Goal: Information Seeking & Learning: Compare options

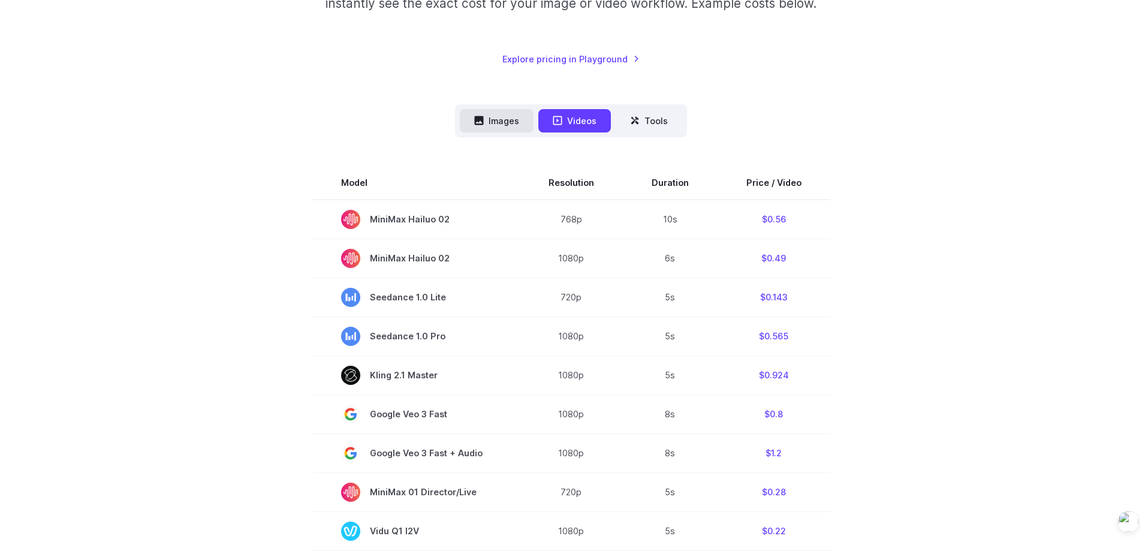
click at [519, 131] on button "Images" at bounding box center [497, 120] width 74 height 23
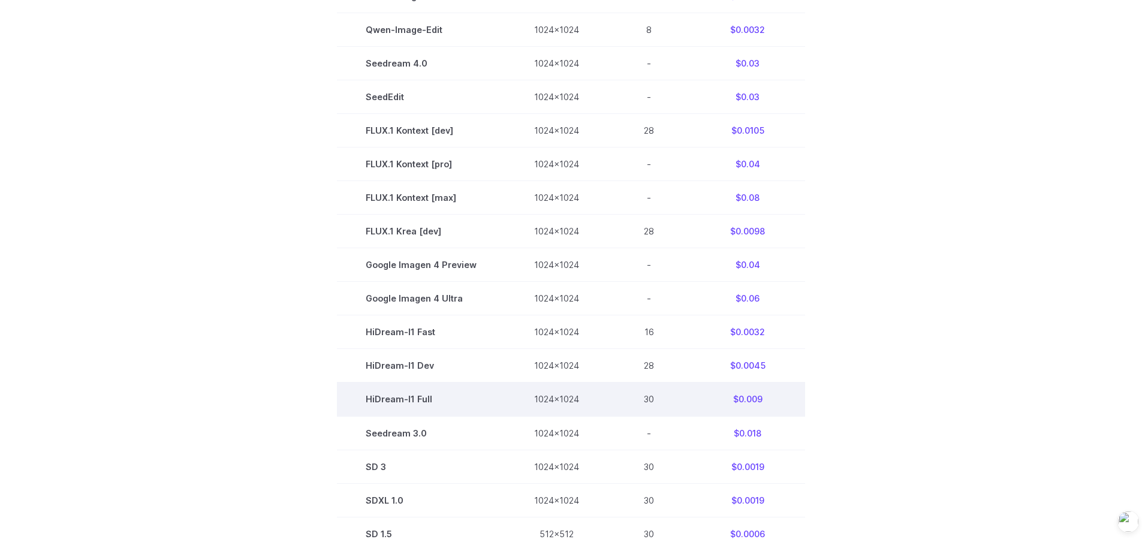
scroll to position [540, 0]
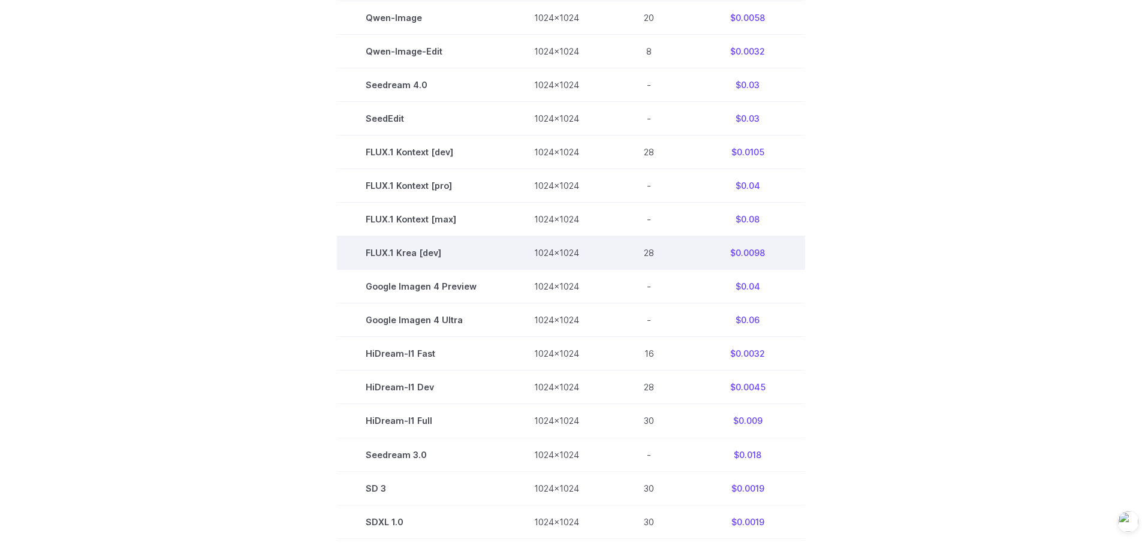
drag, startPoint x: 795, startPoint y: 246, endPoint x: 712, endPoint y: 250, distance: 82.9
click at [730, 251] on td "$0.0098" at bounding box center [747, 253] width 115 height 34
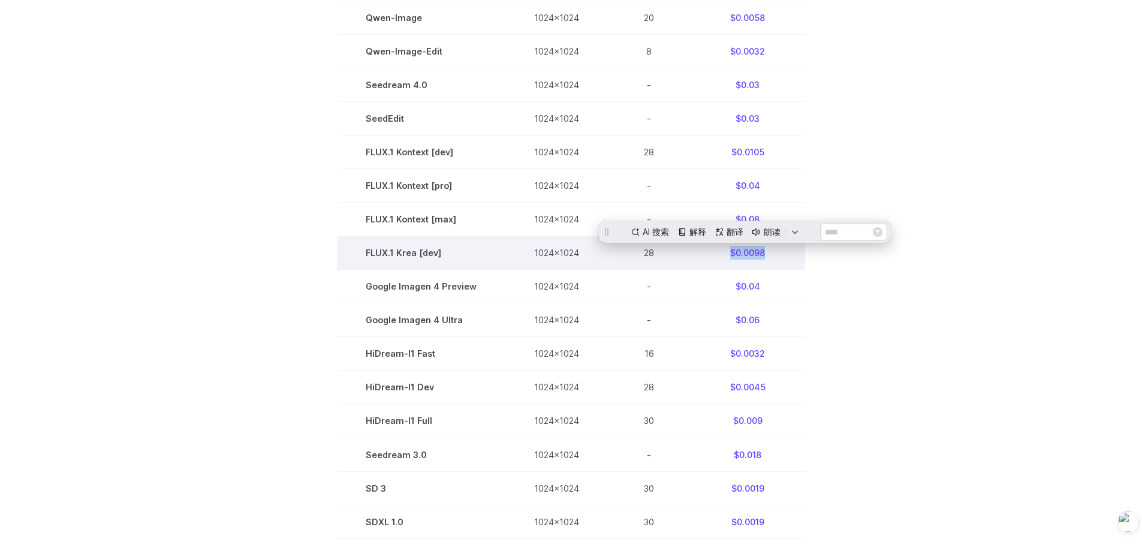
scroll to position [0, 0]
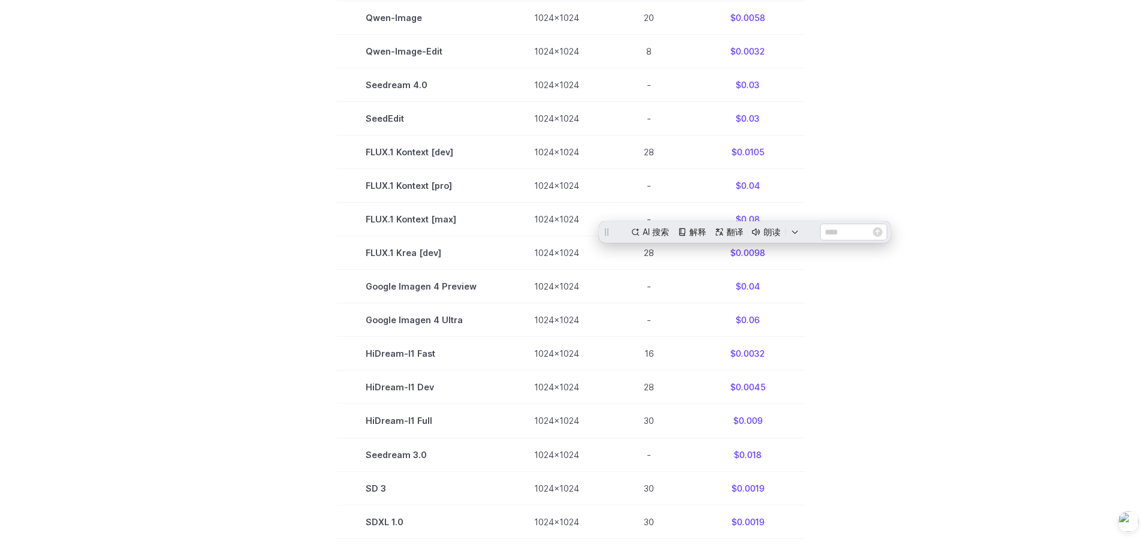
click at [902, 268] on section "Model Size Steps Price / Image FLUX.1 [schnell] 1024x1024 4 $0.0013 FLUX.1 [dev…" at bounding box center [571, 219] width 835 height 706
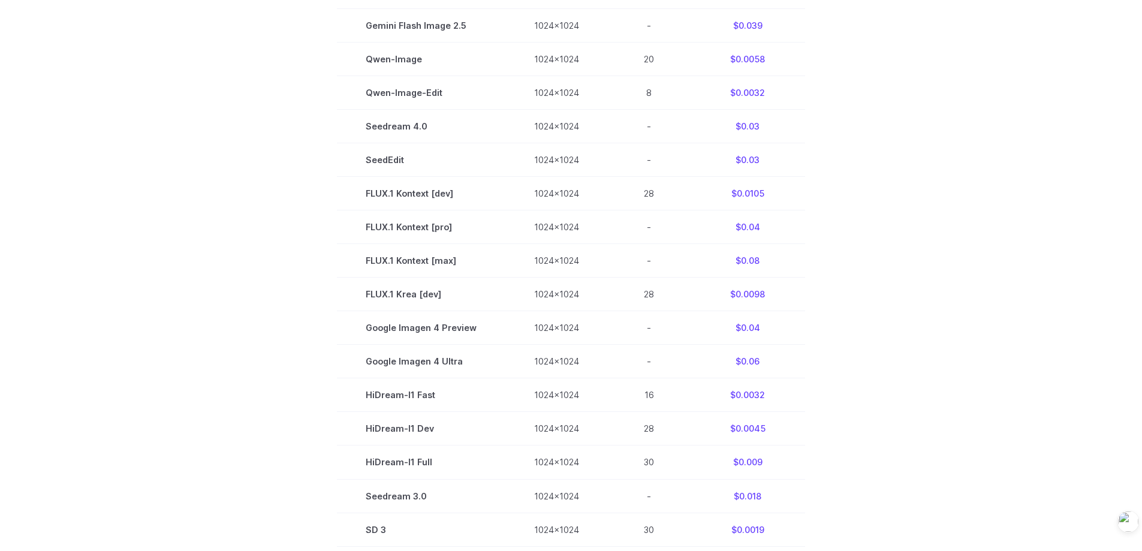
scroll to position [480, 0]
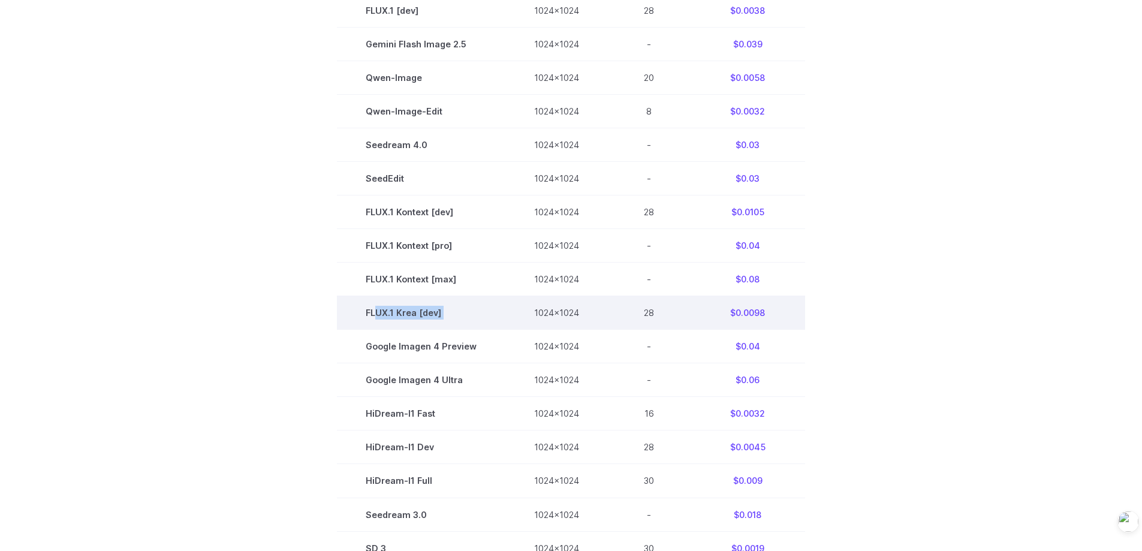
drag, startPoint x: 377, startPoint y: 314, endPoint x: 567, endPoint y: 308, distance: 189.6
click at [522, 311] on tr "FLUX.1 Krea [dev] 1024x1024 28 $0.0098" at bounding box center [571, 313] width 468 height 34
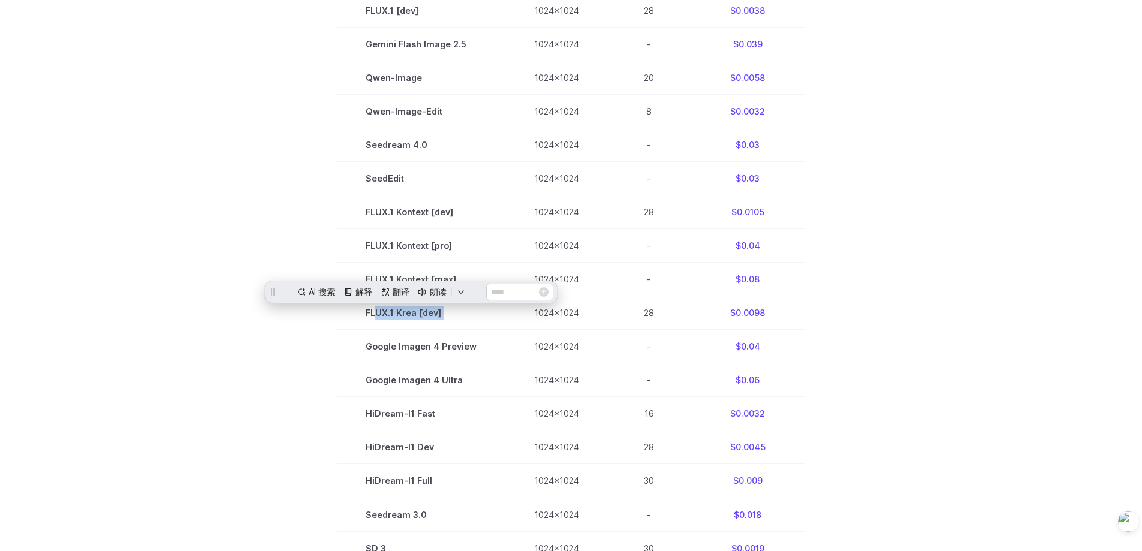
scroll to position [0, 0]
click at [850, 315] on section "Model Size Steps Price / Image FLUX.1 [schnell] 1024x1024 4 $0.0013 FLUX.1 [dev…" at bounding box center [571, 279] width 835 height 706
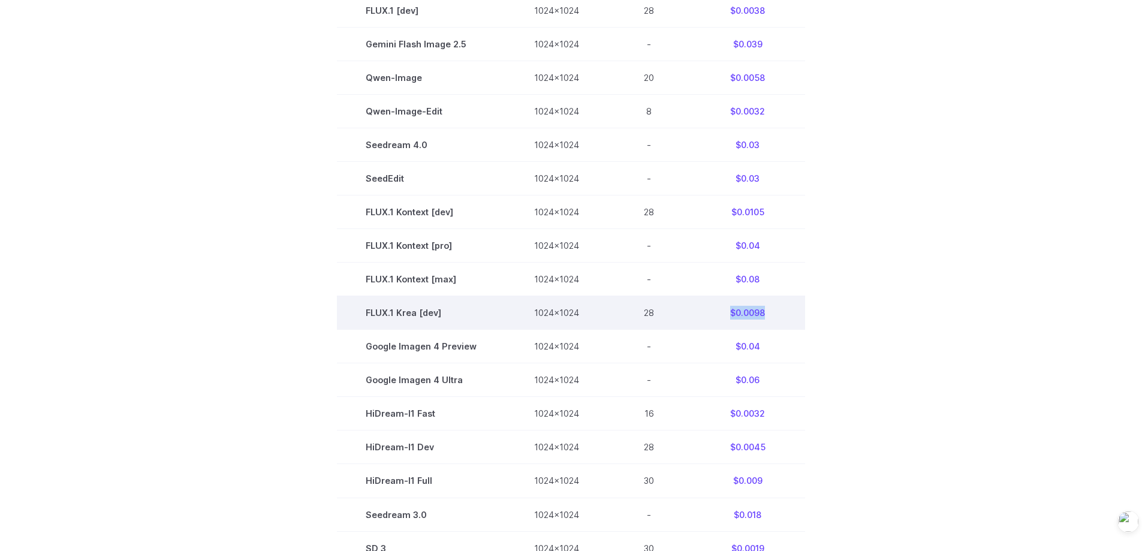
drag, startPoint x: 788, startPoint y: 317, endPoint x: 607, endPoint y: 314, distance: 180.5
click at [688, 315] on tr "FLUX.1 Krea [dev] 1024x1024 28 $0.0098" at bounding box center [571, 313] width 468 height 34
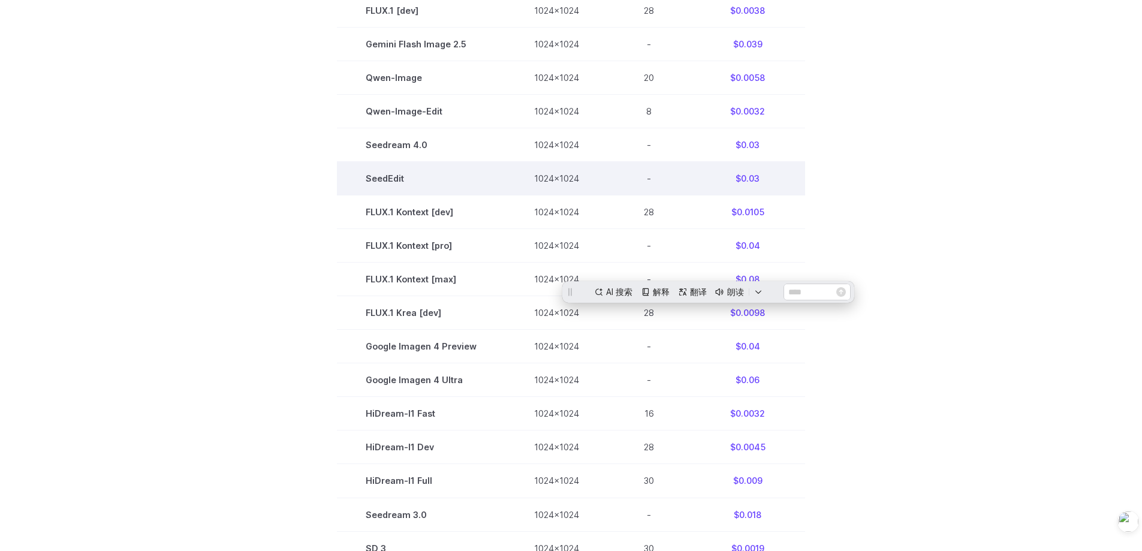
click at [394, 186] on td "SeedEdit" at bounding box center [421, 179] width 168 height 34
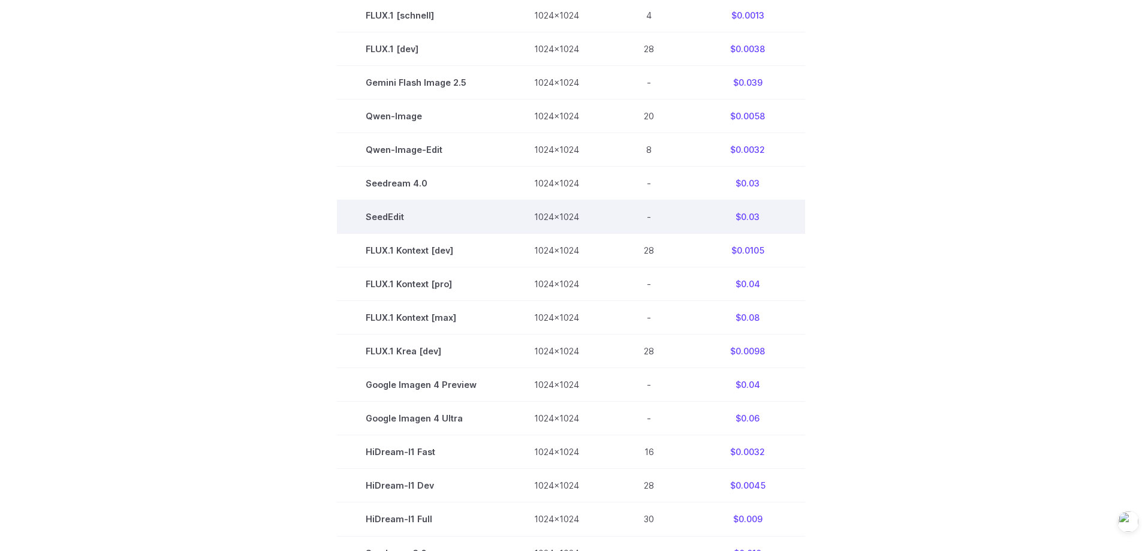
scroll to position [420, 0]
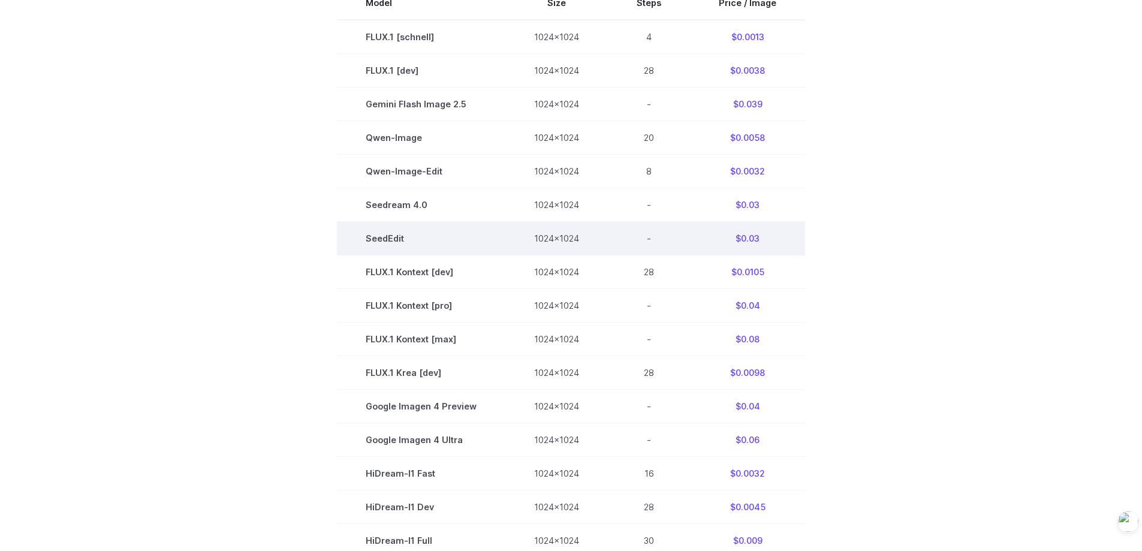
drag, startPoint x: 793, startPoint y: 240, endPoint x: 754, endPoint y: 241, distance: 39.6
click at [754, 241] on td "$0.03" at bounding box center [747, 239] width 115 height 34
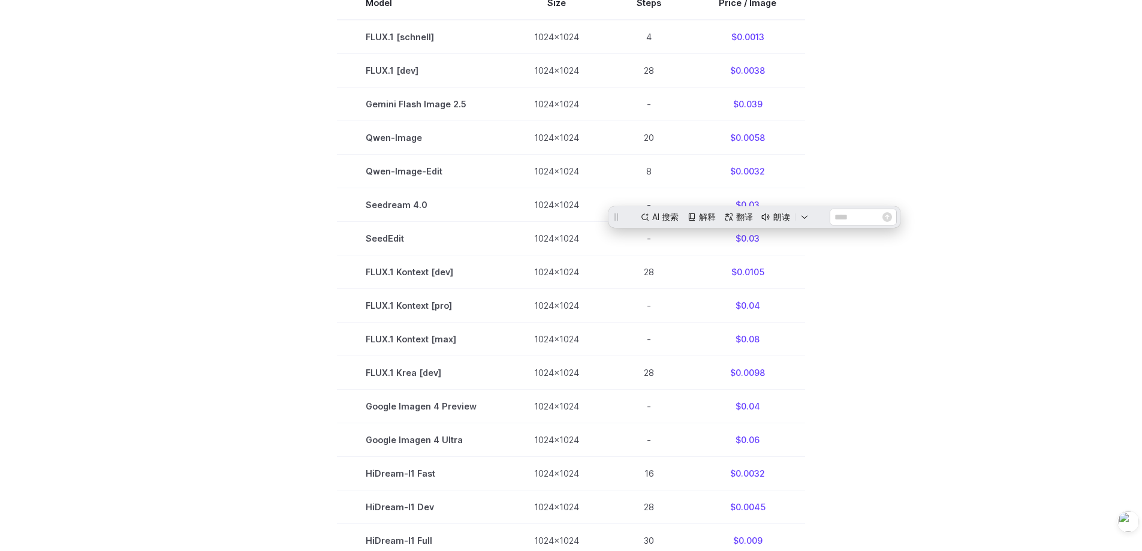
click at [930, 282] on section "Model Size Steps Price / Image FLUX.1 [schnell] 1024x1024 4 $0.0013 FLUX.1 [dev…" at bounding box center [571, 339] width 835 height 706
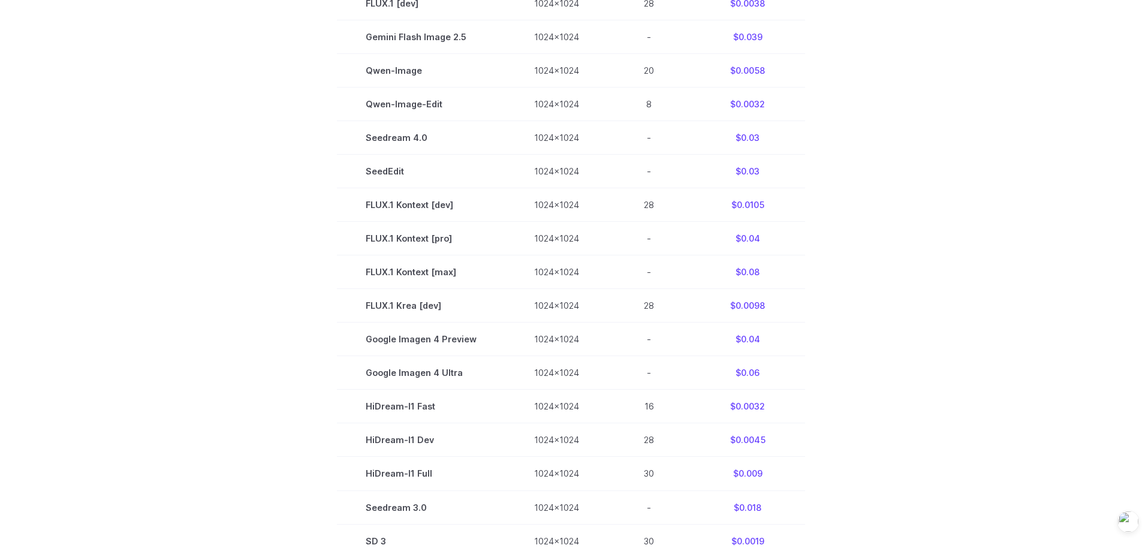
scroll to position [300, 0]
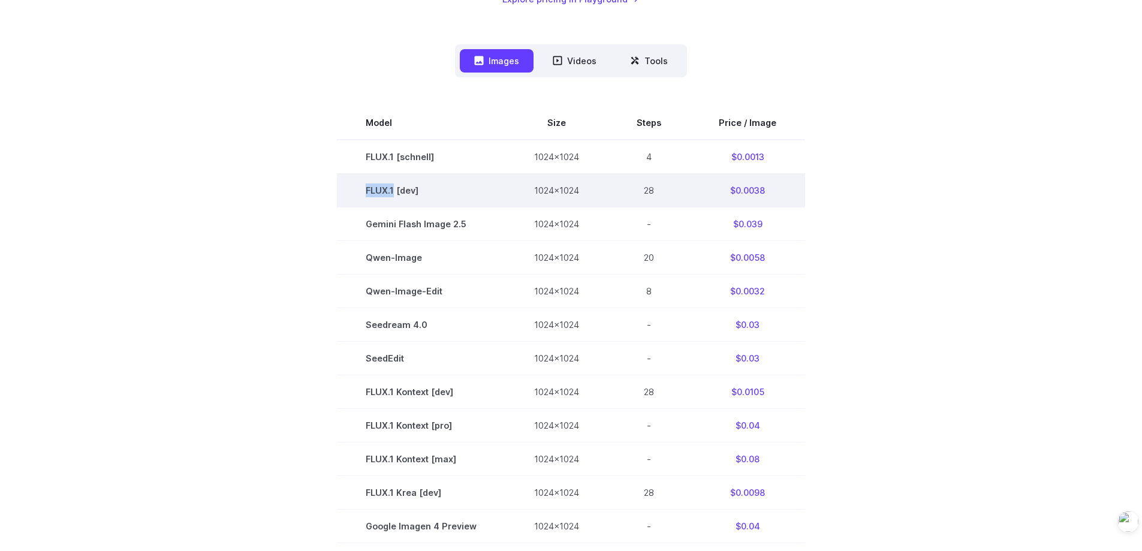
drag, startPoint x: 359, startPoint y: 185, endPoint x: 437, endPoint y: 188, distance: 78.0
click at [417, 187] on td "FLUX.1 [dev]" at bounding box center [421, 190] width 168 height 34
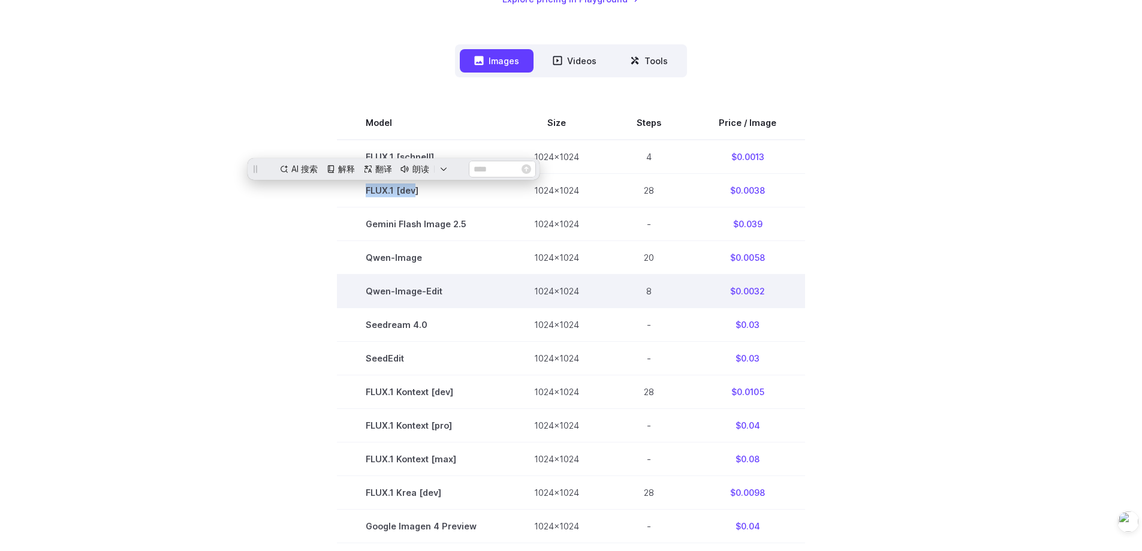
scroll to position [0, 0]
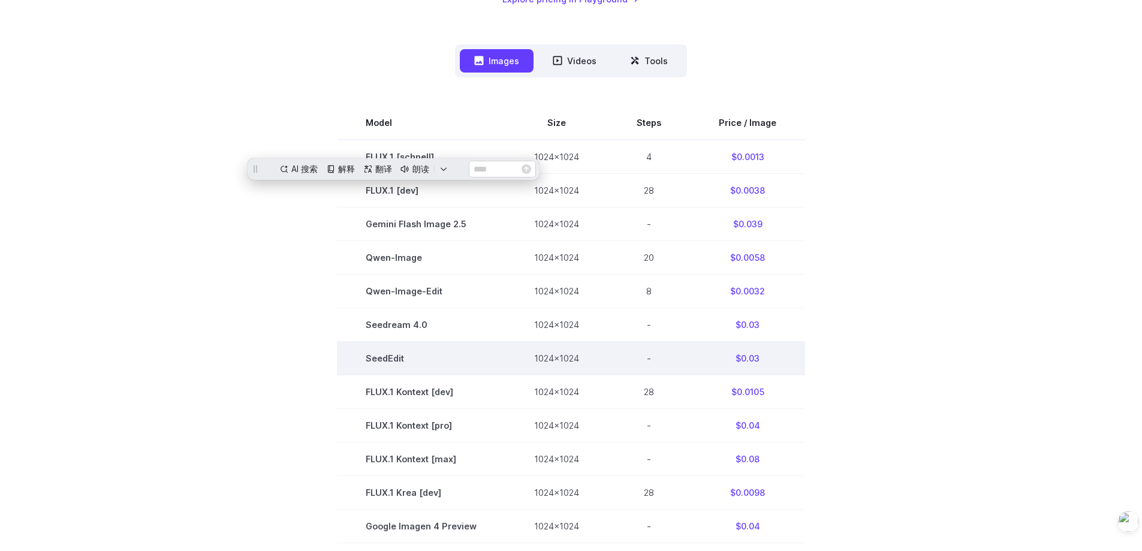
click at [404, 374] on td "SeedEdit" at bounding box center [421, 359] width 168 height 34
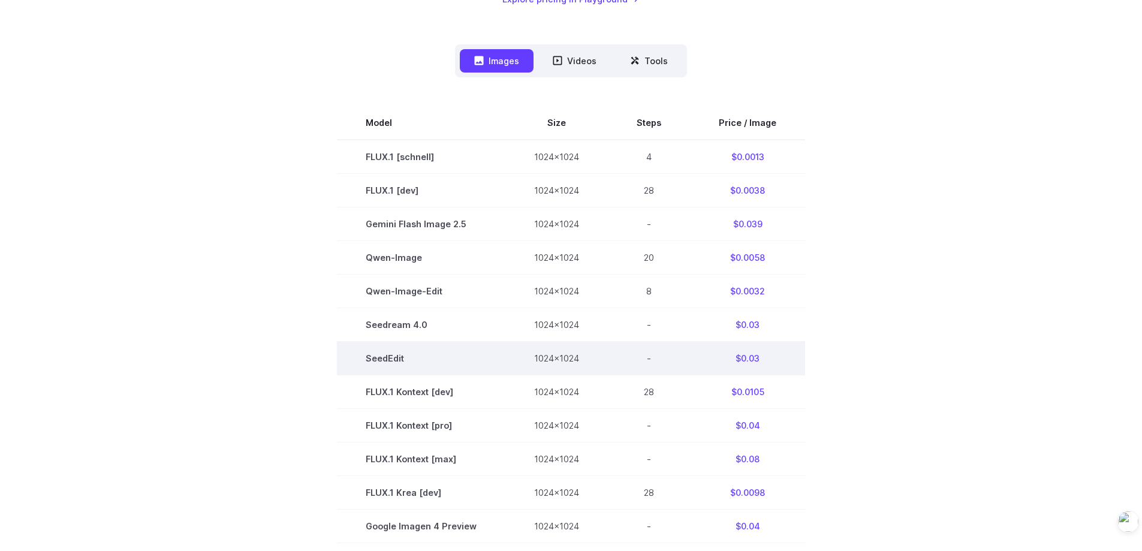
click at [415, 372] on td "SeedEdit" at bounding box center [421, 359] width 168 height 34
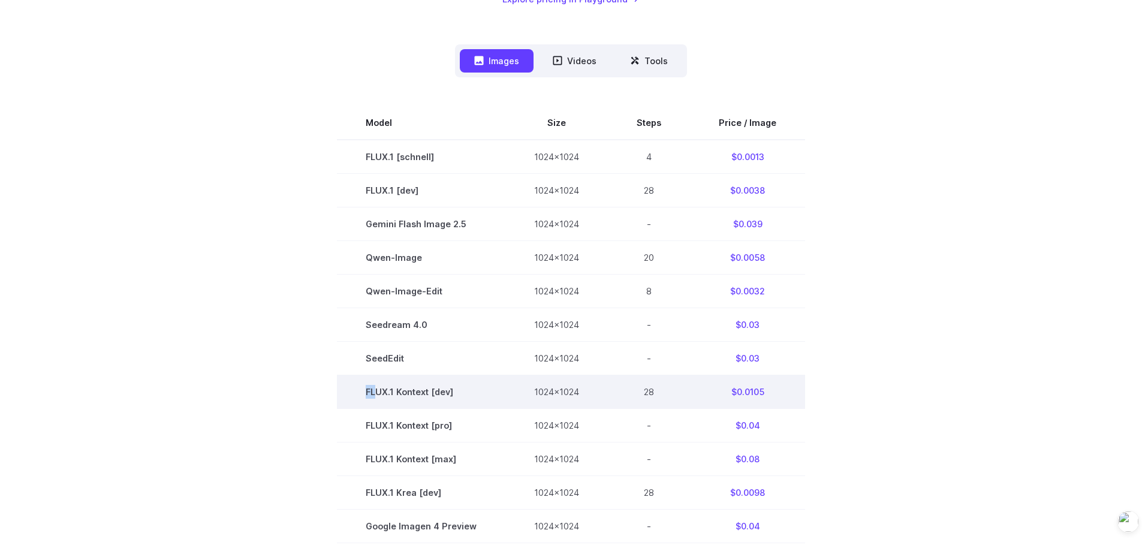
drag, startPoint x: 369, startPoint y: 402, endPoint x: 382, endPoint y: 401, distance: 13.2
click at [382, 401] on td "FLUX.1 Kontext [dev]" at bounding box center [421, 392] width 168 height 34
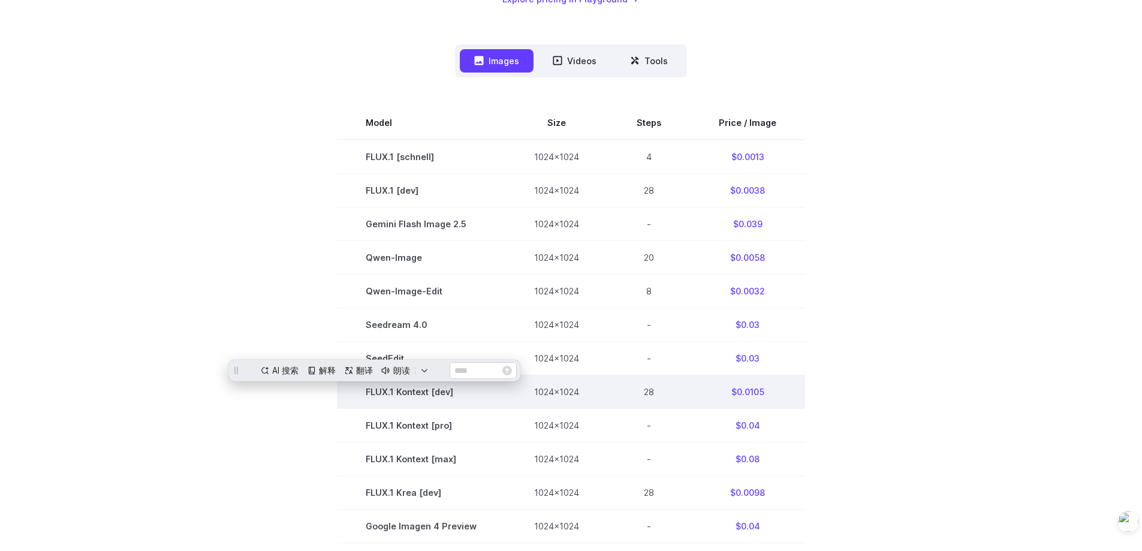
click at [419, 404] on td "FLUX.1 Kontext [dev]" at bounding box center [421, 392] width 168 height 34
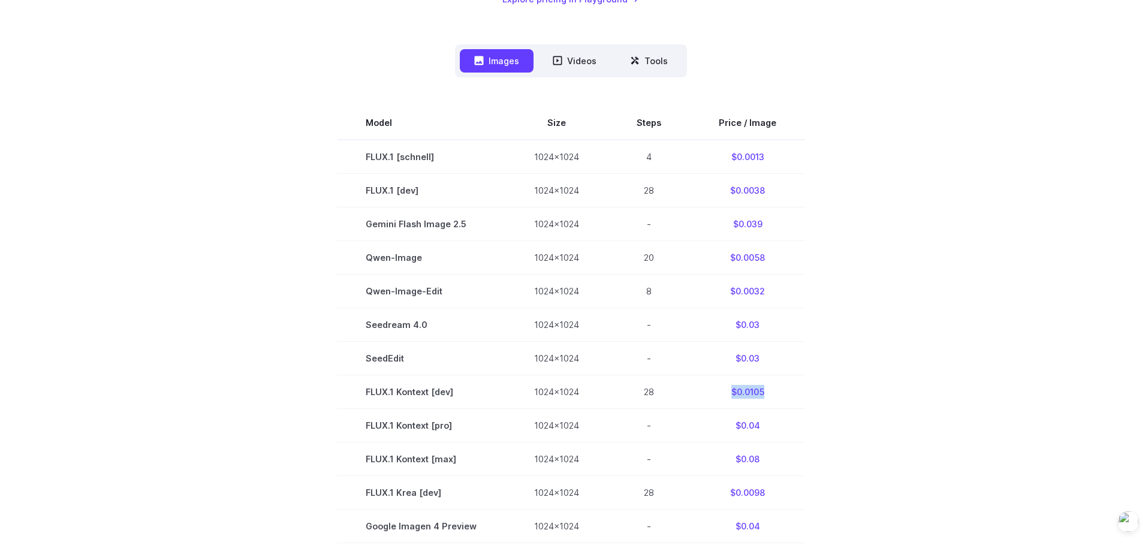
drag, startPoint x: 712, startPoint y: 396, endPoint x: 820, endPoint y: 393, distance: 108.6
click at [791, 397] on td "$0.0105" at bounding box center [747, 392] width 115 height 34
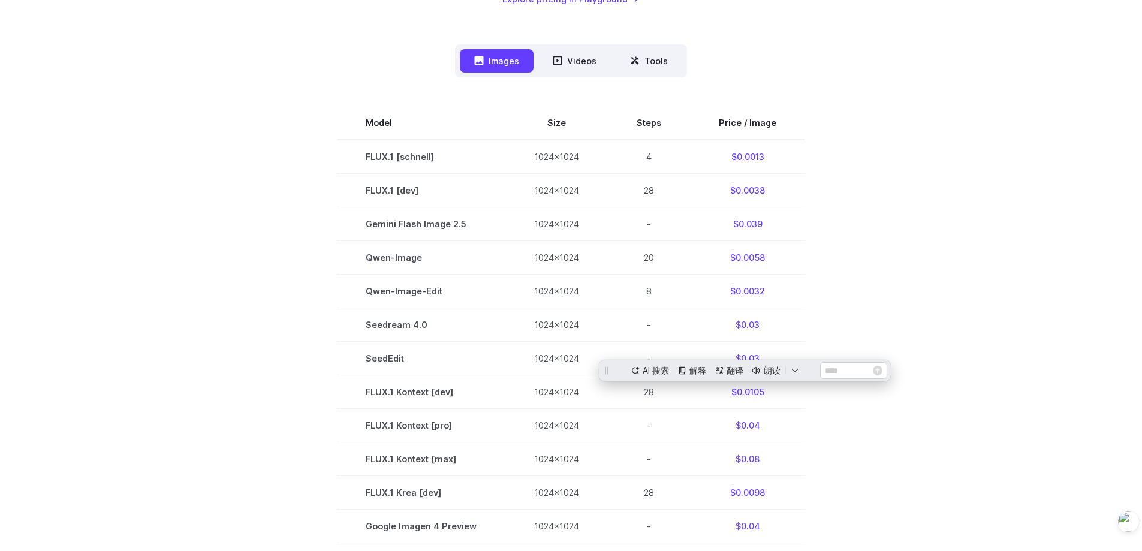
click at [1036, 298] on div "Pricing based on what you use Exact pricing depends on your setup. Use the Play…" at bounding box center [571, 344] width 1142 height 1155
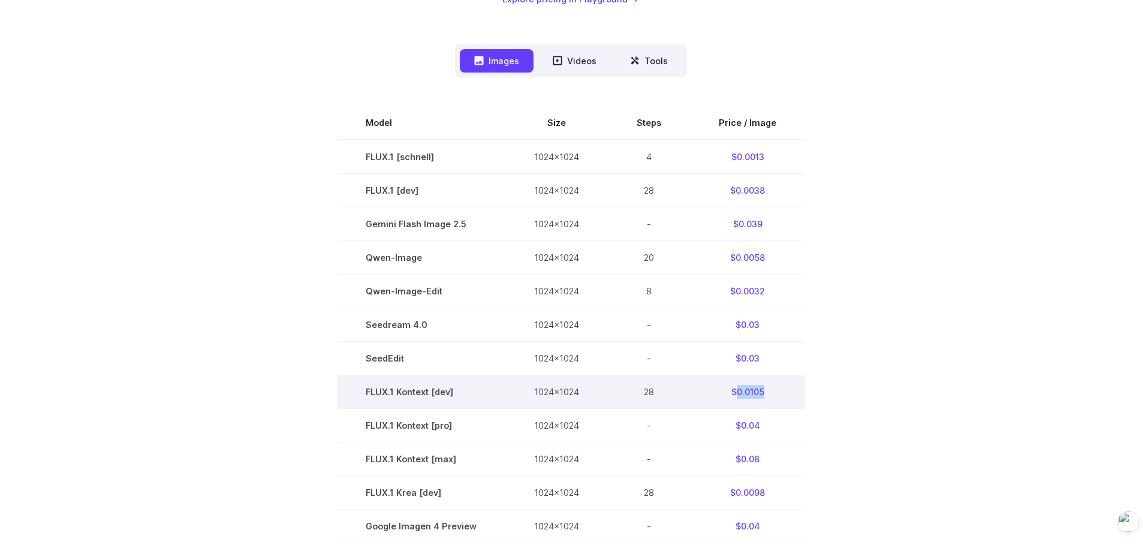
drag, startPoint x: 775, startPoint y: 393, endPoint x: 732, endPoint y: 392, distance: 43.2
click at [732, 392] on td "$0.0105" at bounding box center [747, 392] width 115 height 34
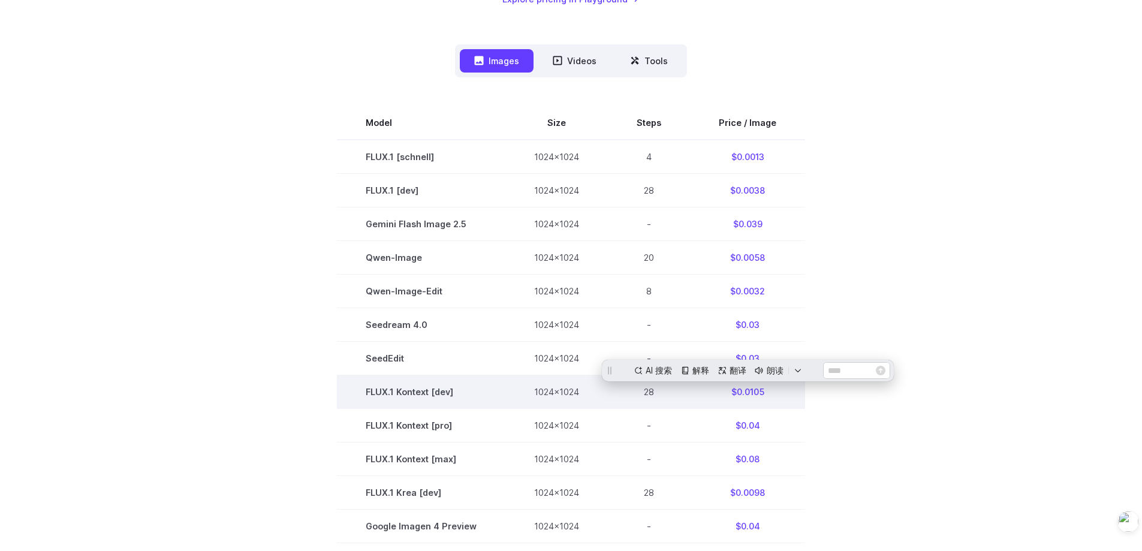
click at [421, 389] on td "FLUX.1 Kontext [dev]" at bounding box center [421, 392] width 168 height 34
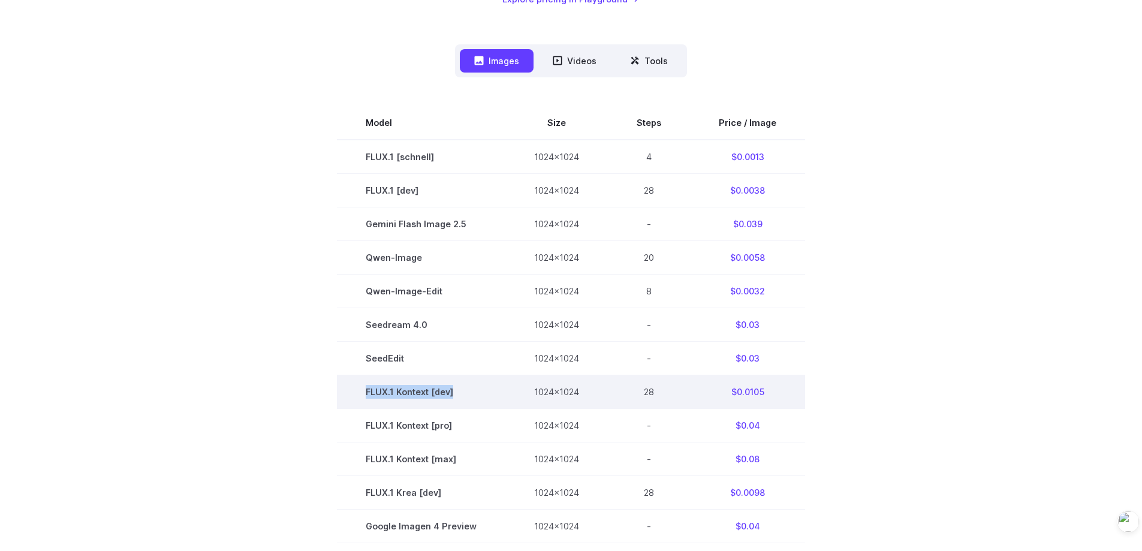
drag, startPoint x: 466, startPoint y: 399, endPoint x: 345, endPoint y: 392, distance: 121.4
click at [345, 392] on td "FLUX.1 Kontext [dev]" at bounding box center [421, 392] width 168 height 34
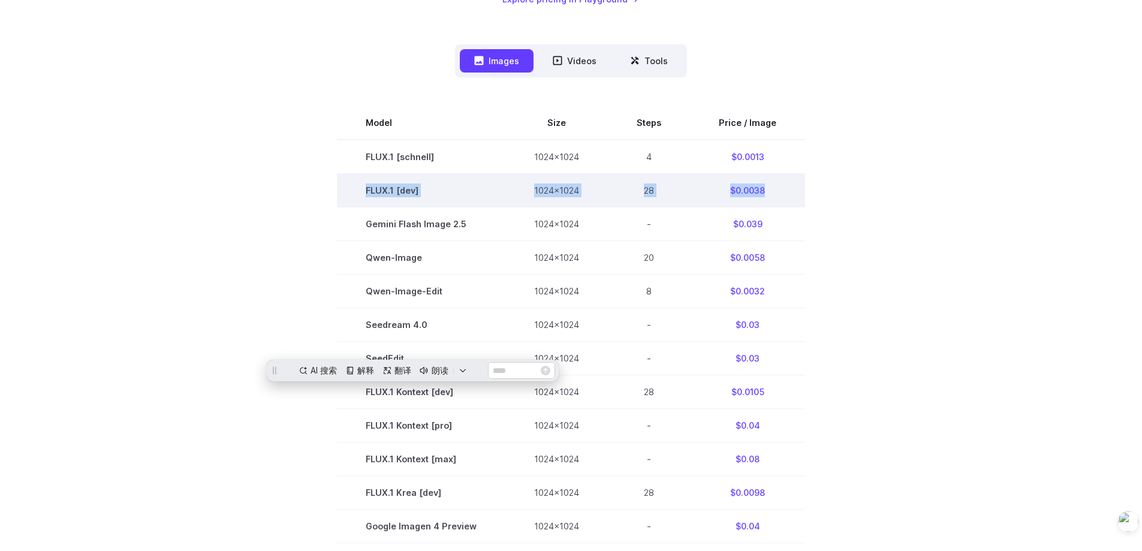
drag, startPoint x: 344, startPoint y: 185, endPoint x: 796, endPoint y: 185, distance: 452.7
click at [796, 185] on tr "FLUX.1 [dev] 1024x1024 28 $0.0038" at bounding box center [571, 190] width 468 height 34
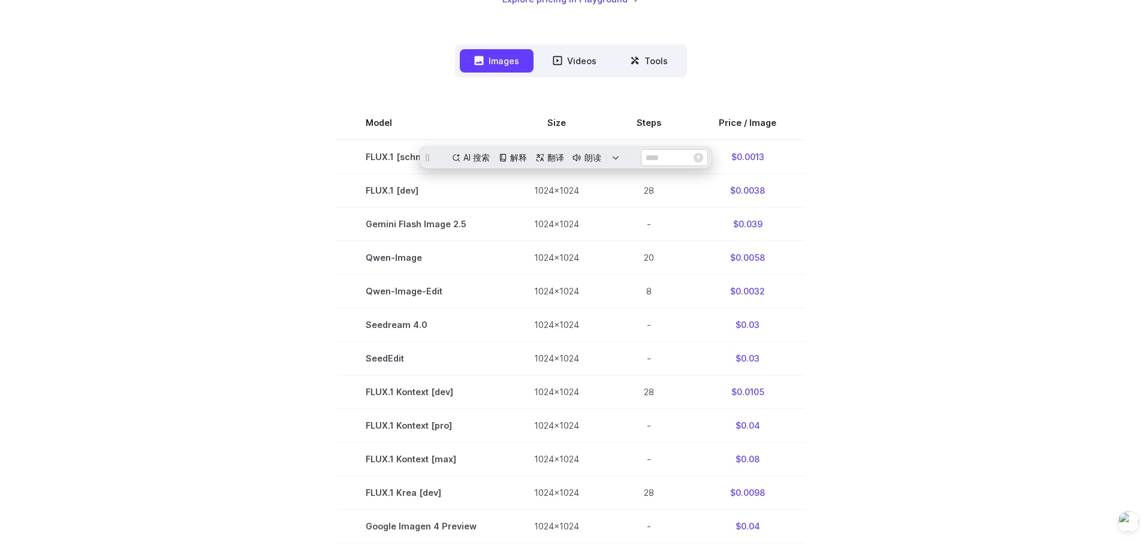
click at [960, 244] on section "Model Size Steps Price / Image FLUX.1 [schnell] 1024x1024 4 $0.0013 FLUX.1 [dev…" at bounding box center [571, 459] width 835 height 706
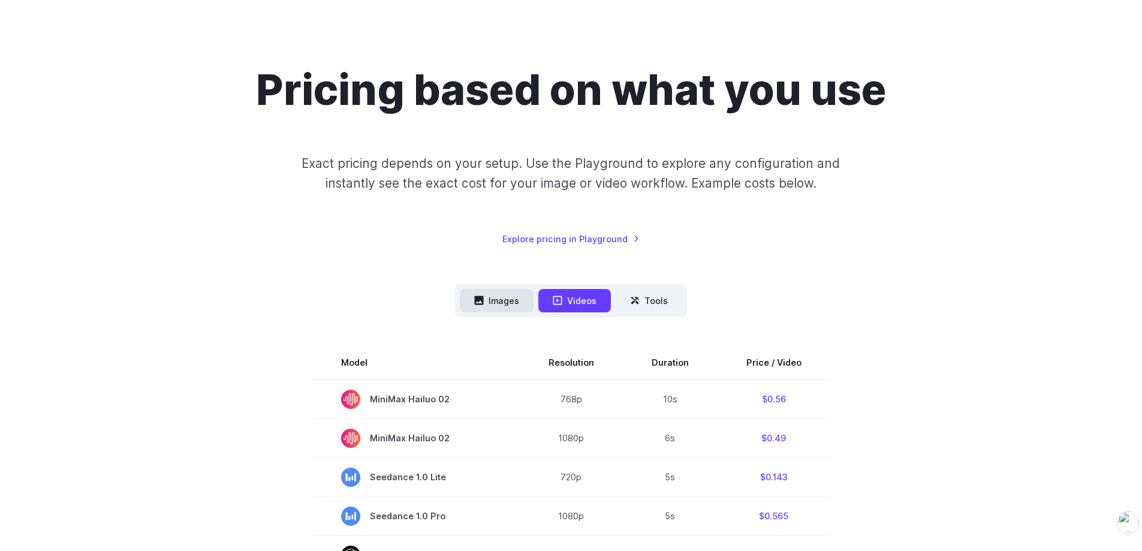
click at [493, 306] on button "Images" at bounding box center [497, 300] width 74 height 23
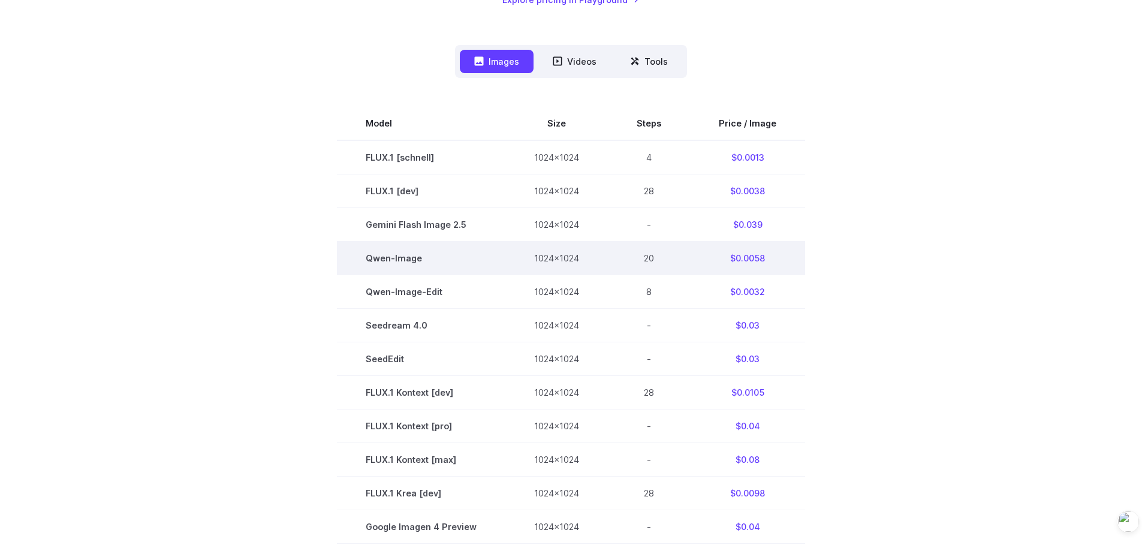
scroll to position [300, 0]
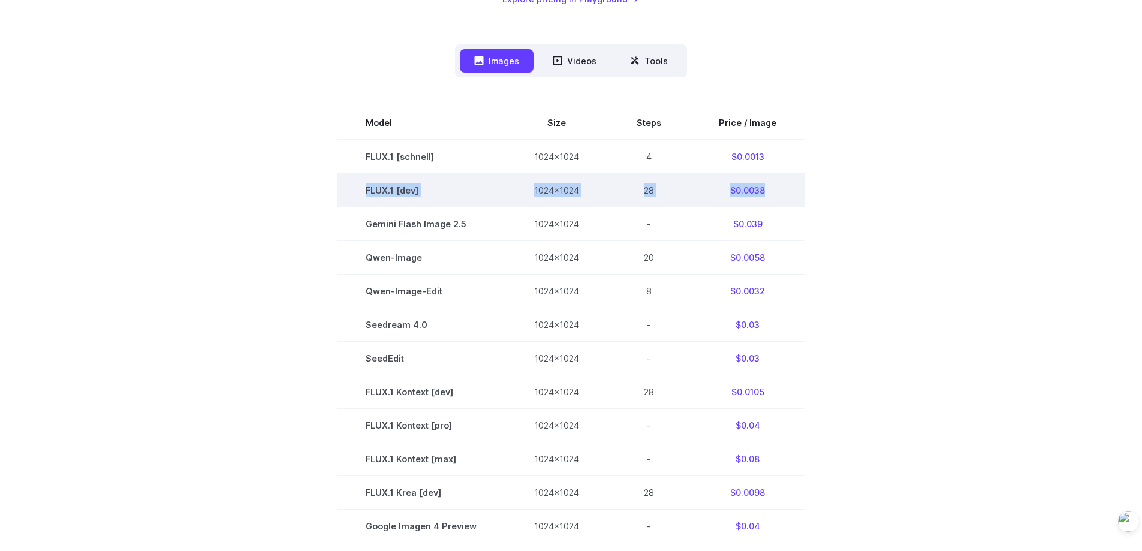
drag, startPoint x: 777, startPoint y: 185, endPoint x: 359, endPoint y: 191, distance: 418.0
click at [361, 191] on tr "FLUX.1 [dev] 1024x1024 28 $0.0038" at bounding box center [571, 190] width 468 height 34
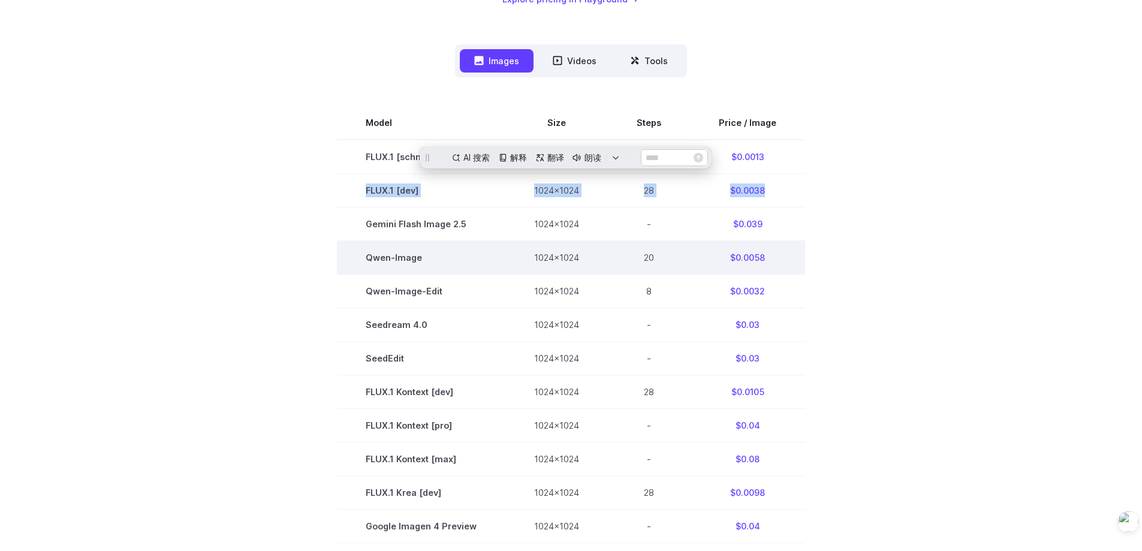
scroll to position [0, 0]
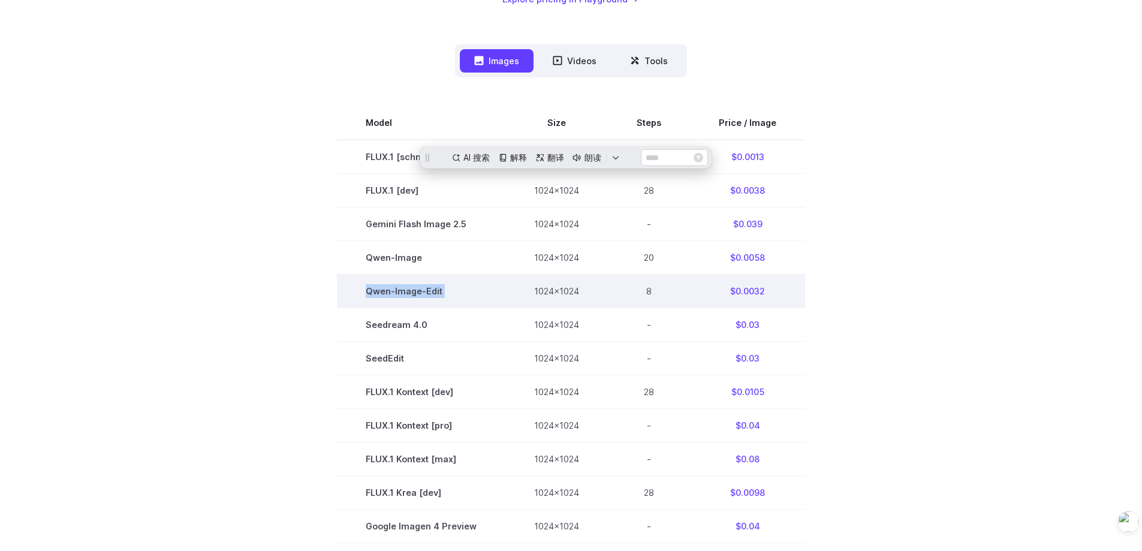
drag, startPoint x: 348, startPoint y: 294, endPoint x: 585, endPoint y: 282, distance: 237.8
click at [534, 290] on tr "[PERSON_NAME]-Image-Edit 1024x1024 8 $0.0032" at bounding box center [571, 291] width 468 height 34
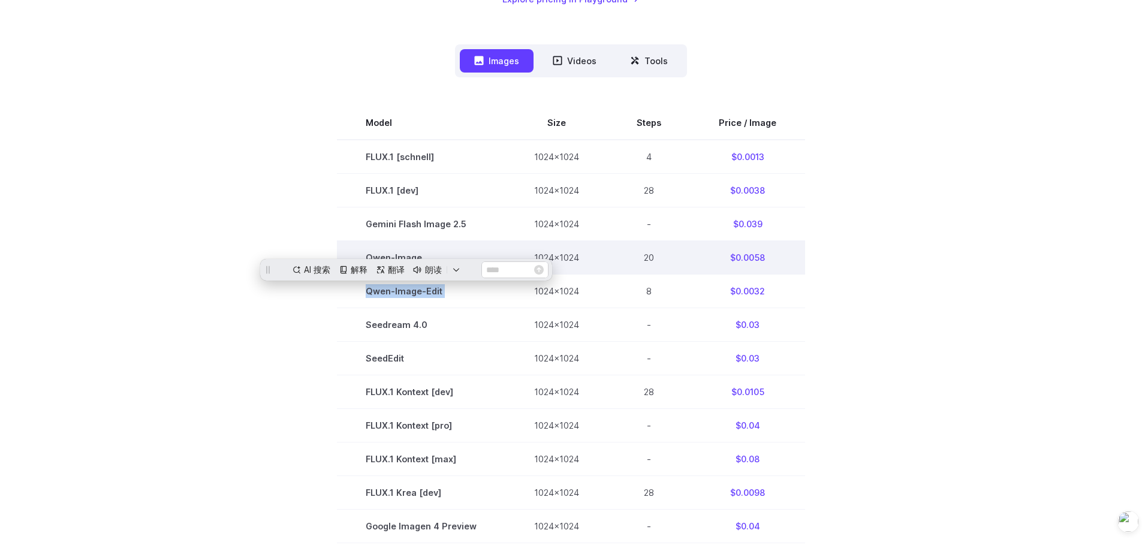
click at [440, 251] on td "Qwen-Image" at bounding box center [421, 257] width 168 height 34
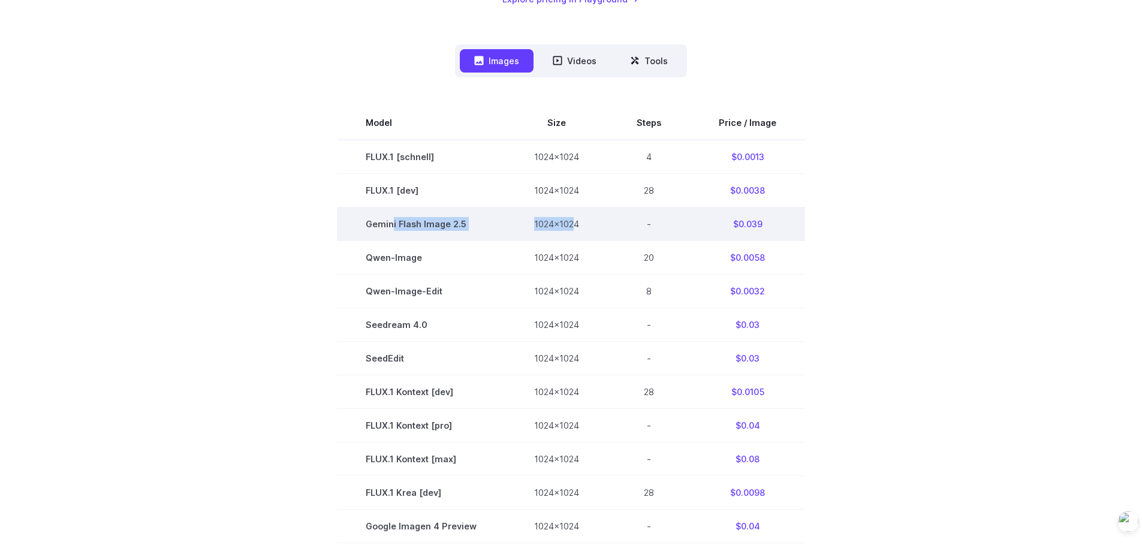
drag, startPoint x: 396, startPoint y: 213, endPoint x: 646, endPoint y: 209, distance: 250.7
click at [582, 212] on tr "Gemini Flash Image 2.5 1024x1024 - $0.039" at bounding box center [571, 224] width 468 height 34
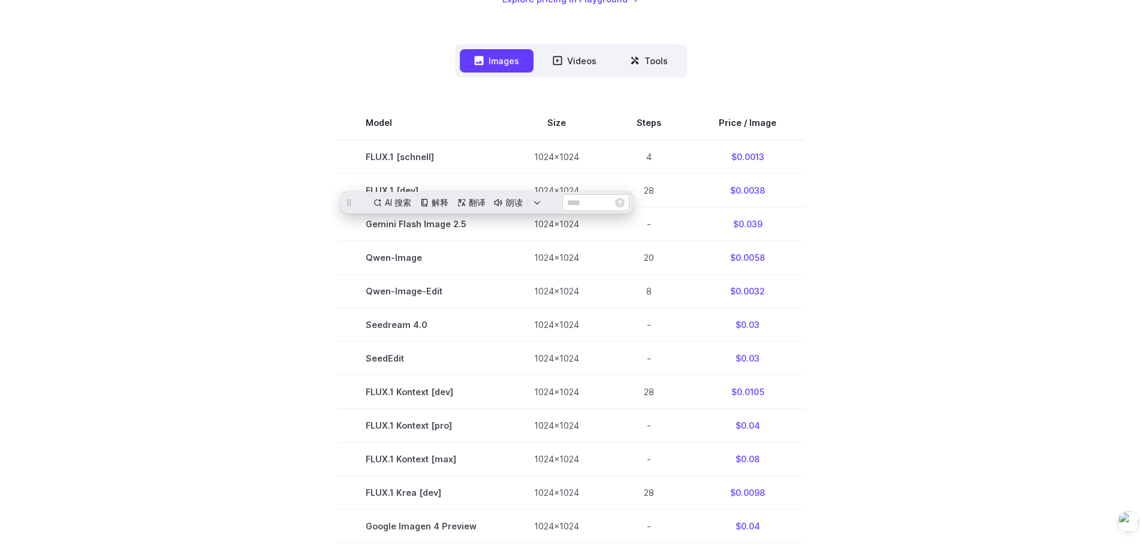
click at [814, 212] on section "Model Size Steps Price / Image FLUX.1 [schnell] 1024x1024 4 $0.0013 FLUX.1 [dev…" at bounding box center [571, 459] width 835 height 706
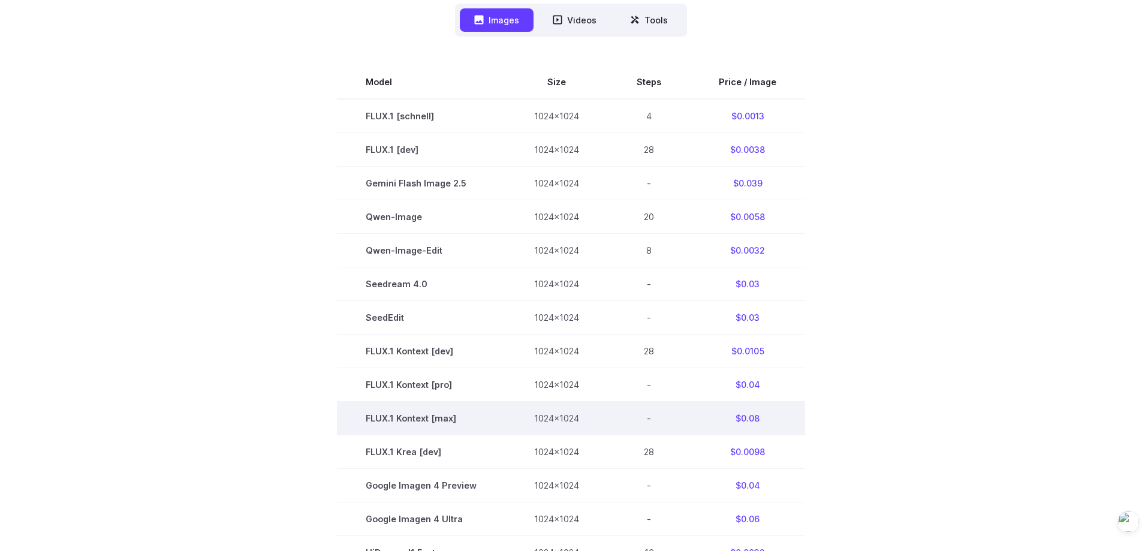
scroll to position [360, 0]
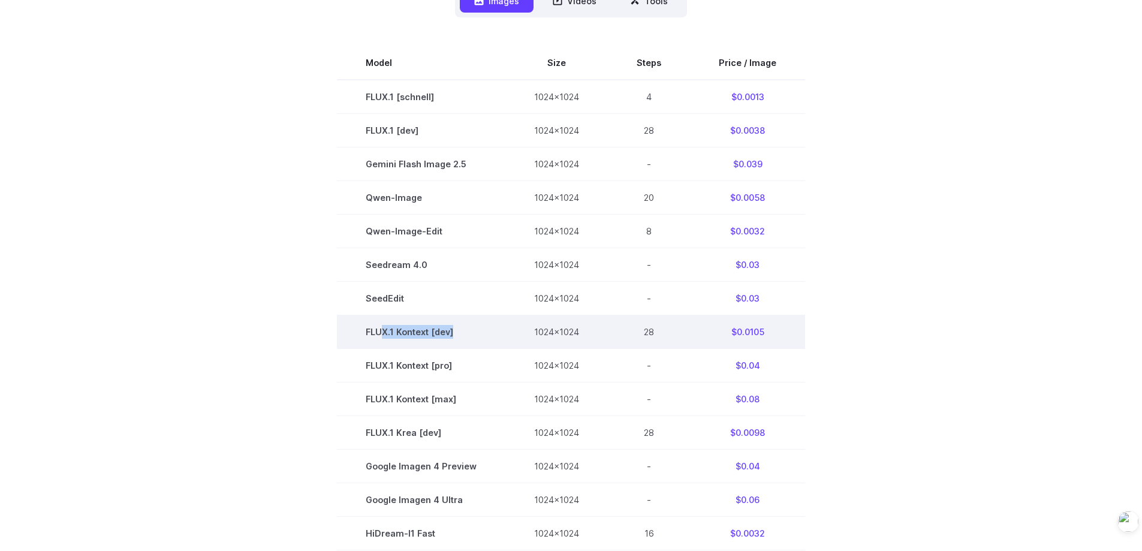
drag, startPoint x: 389, startPoint y: 321, endPoint x: 529, endPoint y: 318, distance: 140.9
click at [513, 320] on tr "FLUX.1 Kontext [dev] 1024x1024 28 $0.0105" at bounding box center [571, 332] width 468 height 34
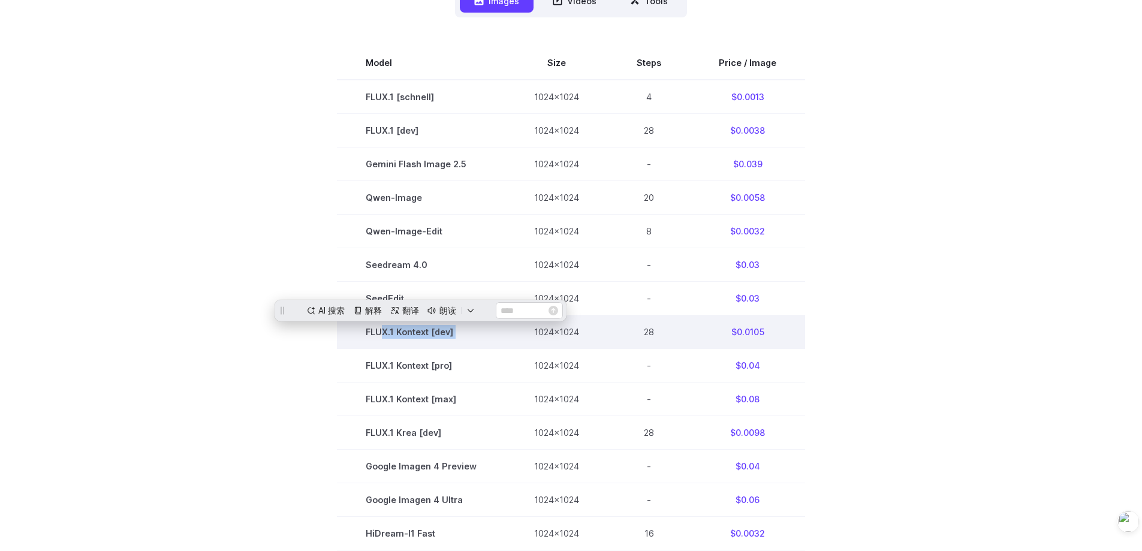
scroll to position [0, 0]
click at [799, 324] on td "$0.0105" at bounding box center [747, 332] width 115 height 34
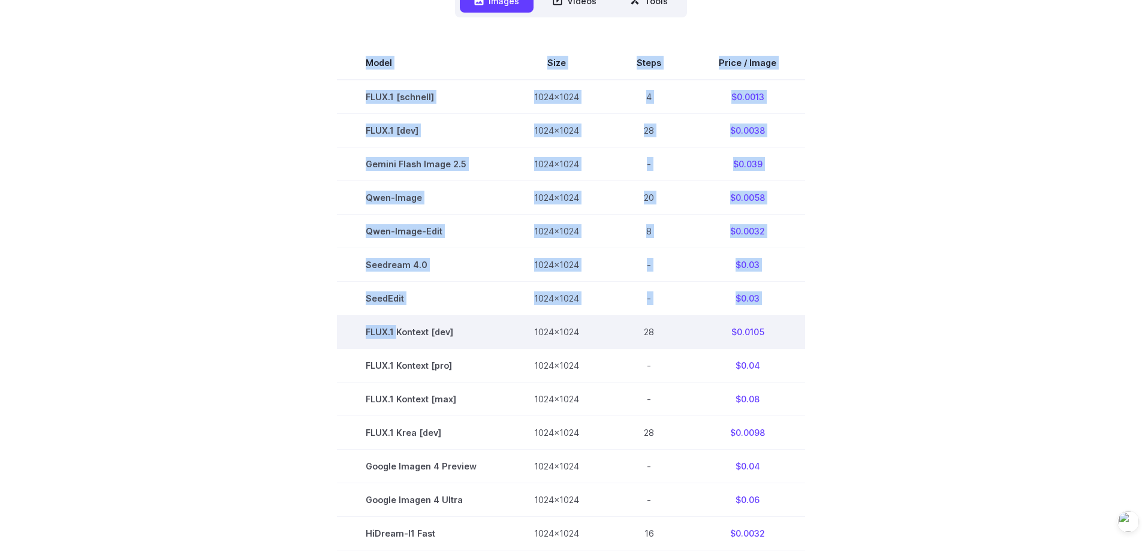
drag, startPoint x: 856, startPoint y: 329, endPoint x: 316, endPoint y: 324, distance: 539.7
click at [396, 316] on section "Model Size Steps Price / Image FLUX.1 [schnell] 1024x1024 4 $0.0013 FLUX.1 [dev…" at bounding box center [571, 399] width 835 height 706
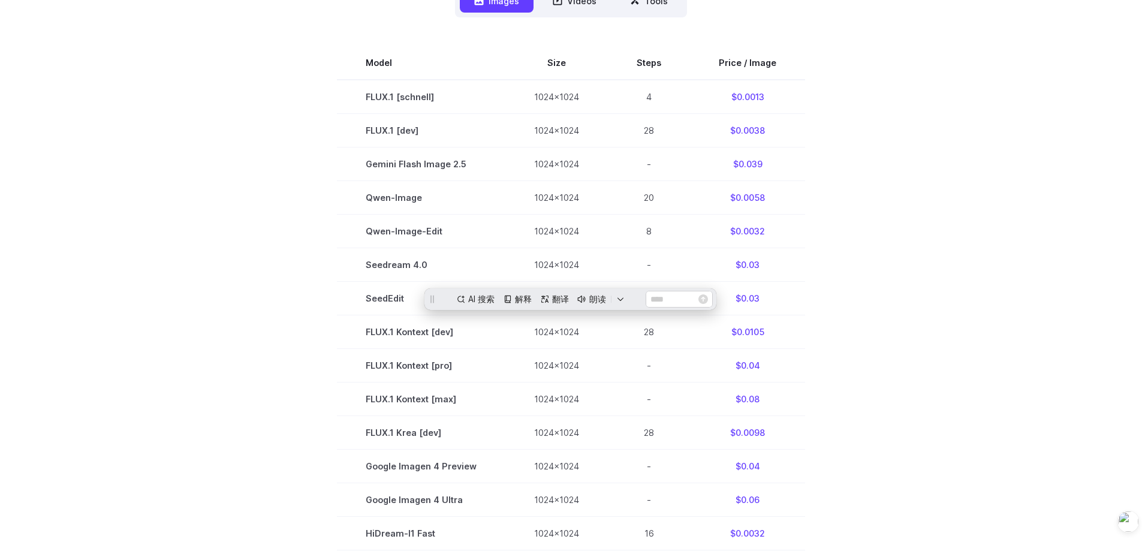
click at [248, 345] on section "Model Size Steps Price / Image FLUX.1 [schnell] 1024x1024 4 $0.0013 FLUX.1 [dev…" at bounding box center [571, 399] width 835 height 706
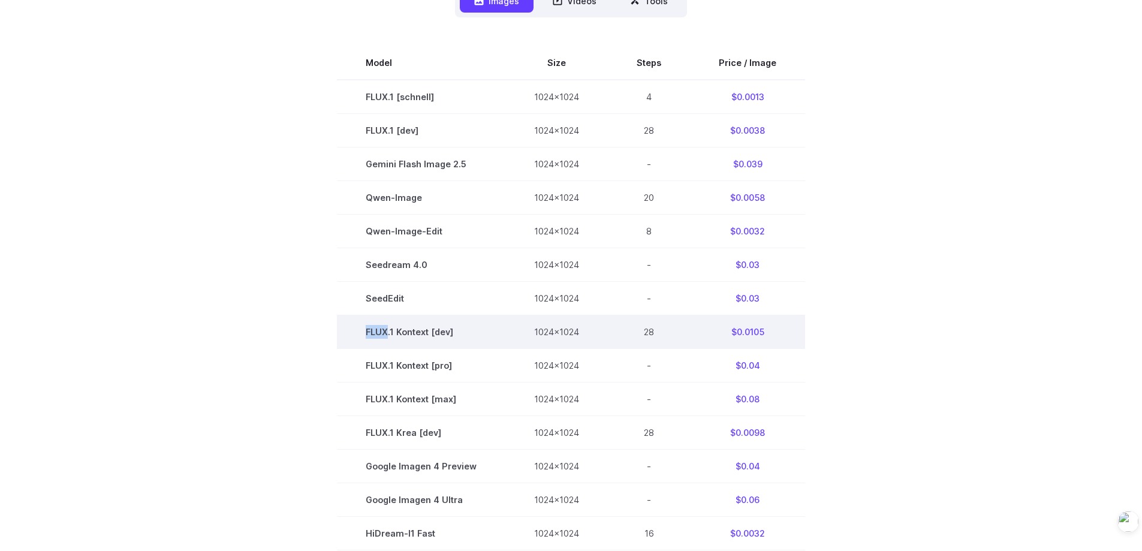
drag, startPoint x: 364, startPoint y: 338, endPoint x: 391, endPoint y: 336, distance: 27.0
click at [391, 336] on td "FLUX.1 Kontext [dev]" at bounding box center [421, 332] width 168 height 34
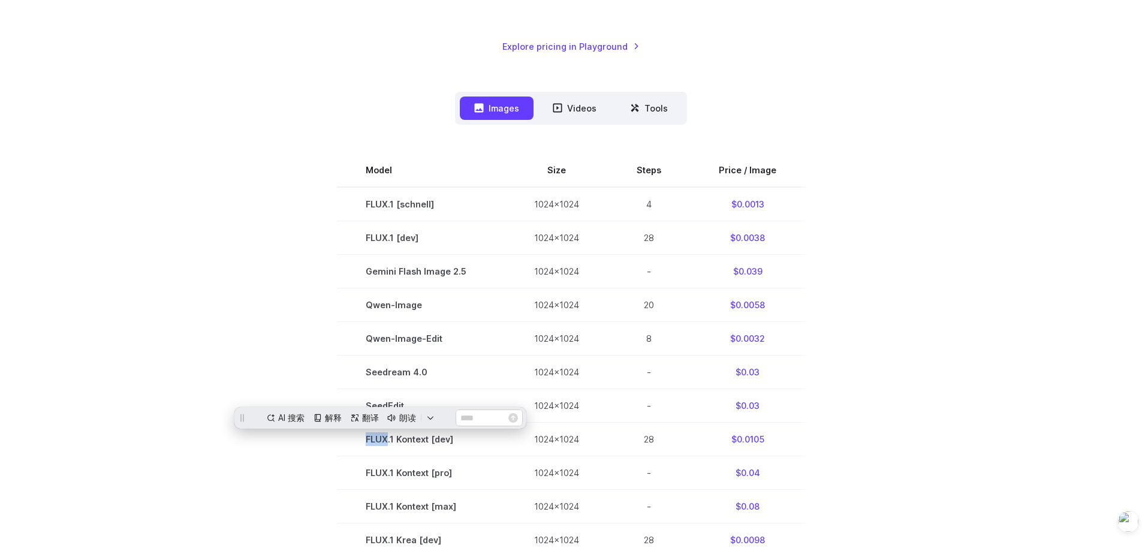
scroll to position [240, 0]
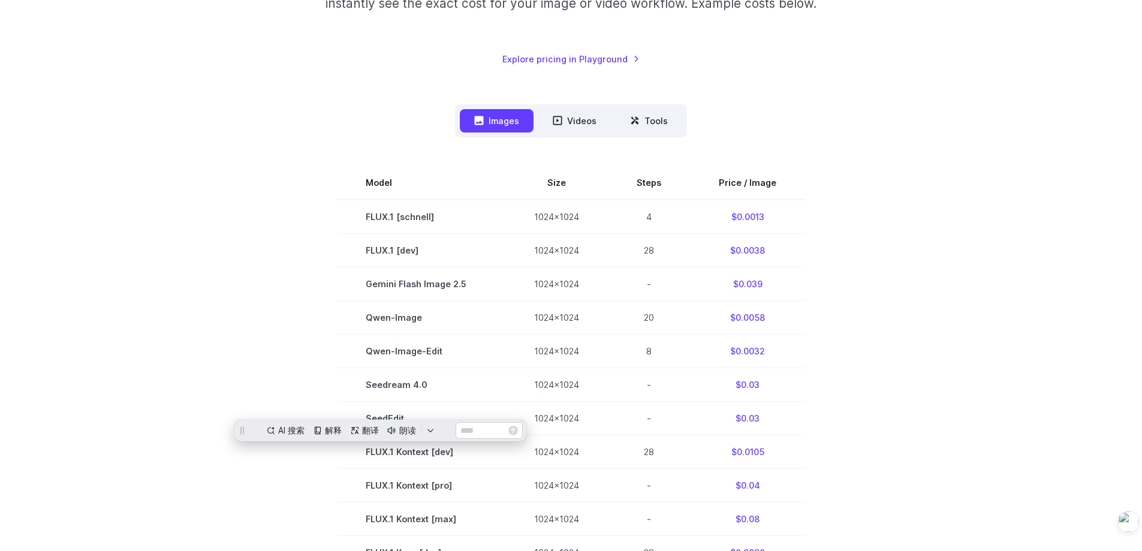
click at [928, 189] on section "Model Size Steps Price / Image FLUX.1 [schnell] 1024x1024 4 $0.0013 FLUX.1 [dev…" at bounding box center [571, 519] width 835 height 706
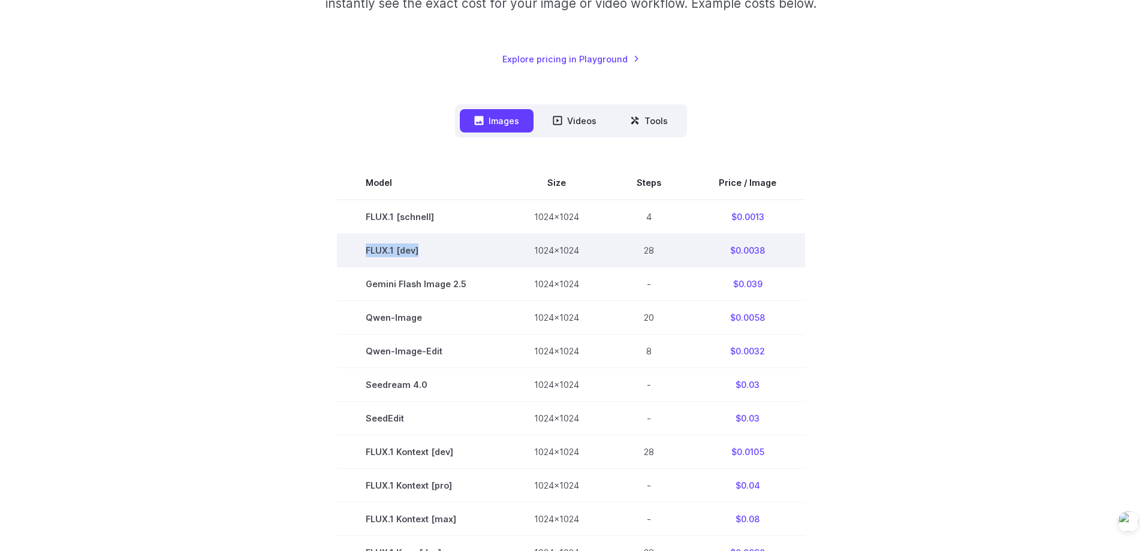
drag, startPoint x: 369, startPoint y: 254, endPoint x: 476, endPoint y: 254, distance: 107.3
click at [476, 254] on td "FLUX.1 [dev]" at bounding box center [421, 250] width 168 height 34
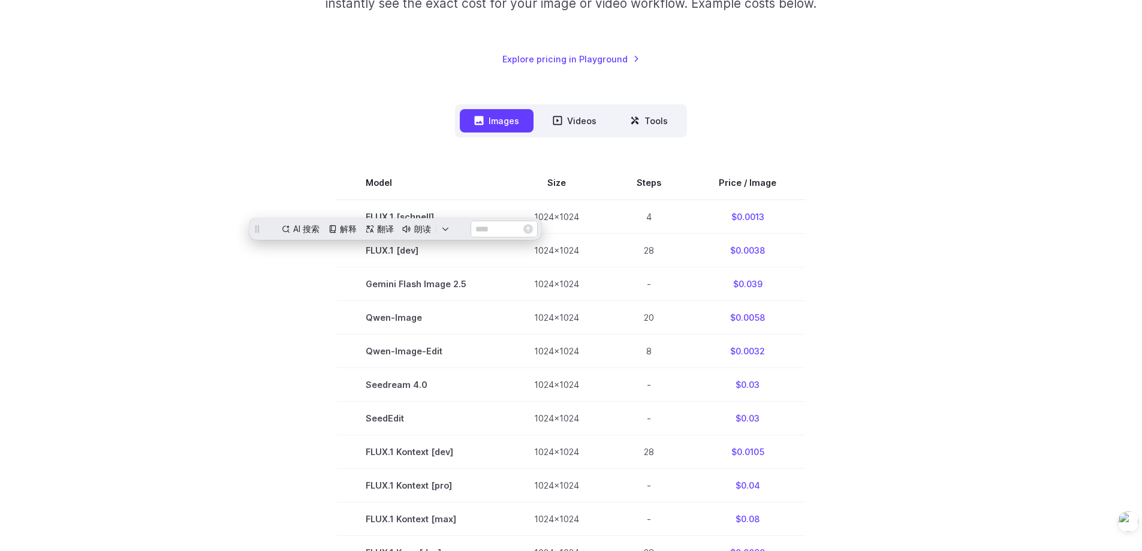
click at [300, 441] on section "Model Size Steps Price / Image FLUX.1 [schnell] 1024x1024 4 $0.0013 FLUX.1 [dev…" at bounding box center [571, 519] width 835 height 706
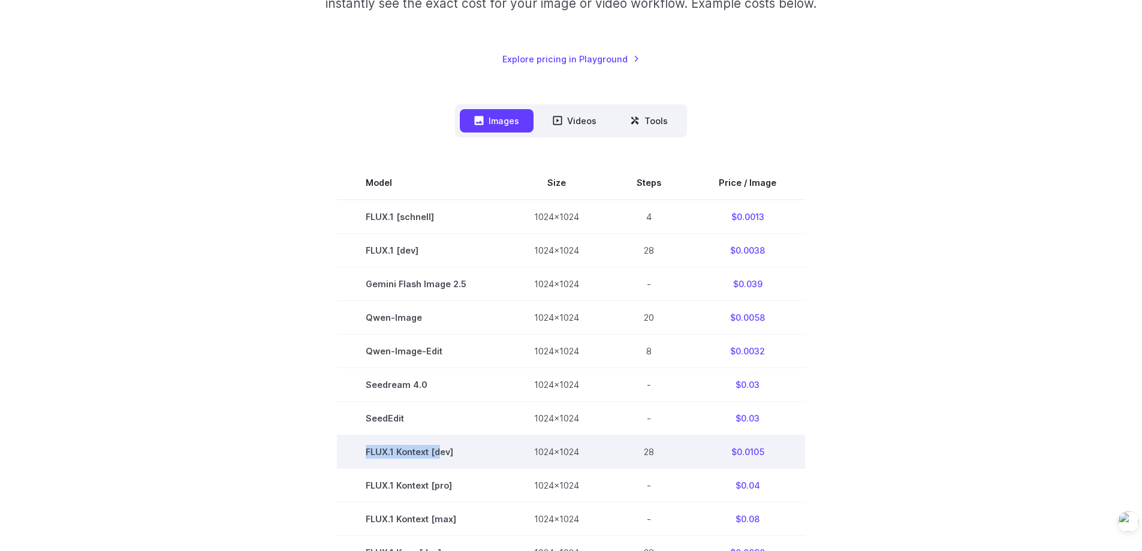
drag, startPoint x: 357, startPoint y: 456, endPoint x: 583, endPoint y: 440, distance: 227.2
click at [449, 457] on td "FLUX.1 Kontext [dev]" at bounding box center [421, 452] width 168 height 34
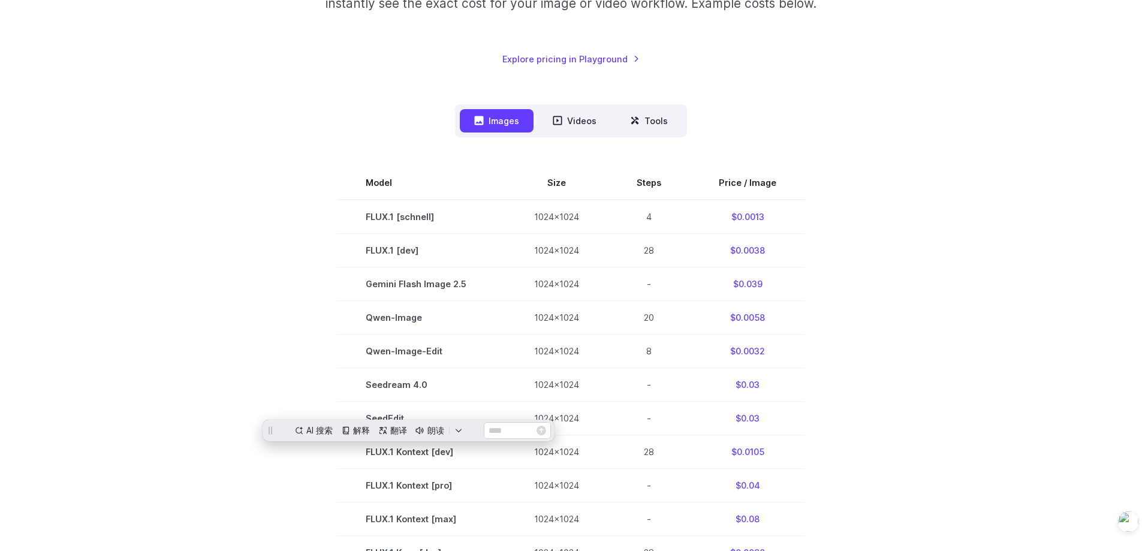
click at [995, 317] on div "Pricing based on what you use Exact pricing depends on your setup. Use the Play…" at bounding box center [571, 405] width 863 height 1040
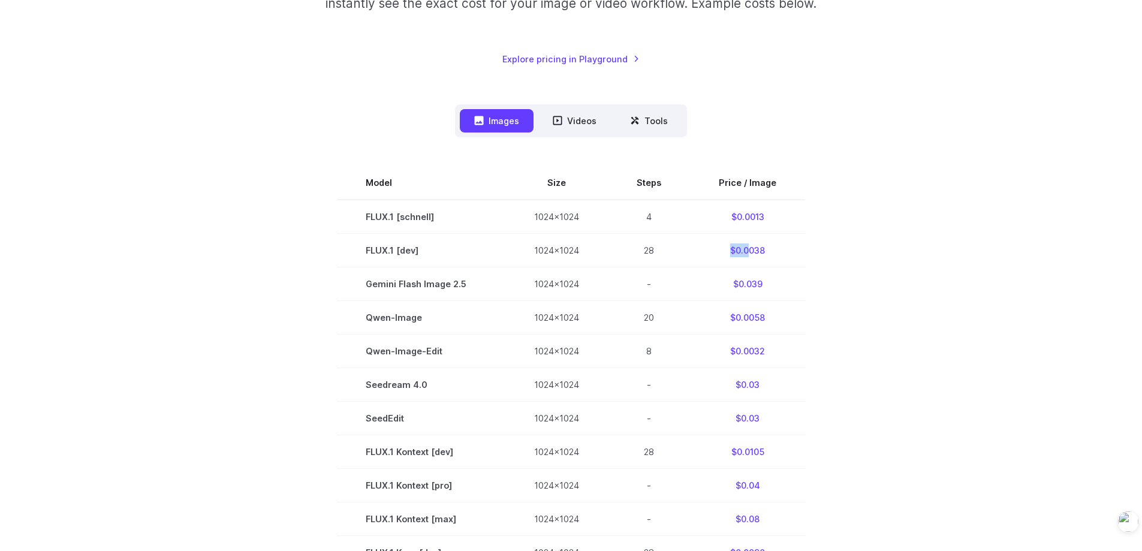
drag, startPoint x: 723, startPoint y: 249, endPoint x: 805, endPoint y: 252, distance: 82.2
click at [750, 249] on td "$0.0038" at bounding box center [747, 250] width 115 height 34
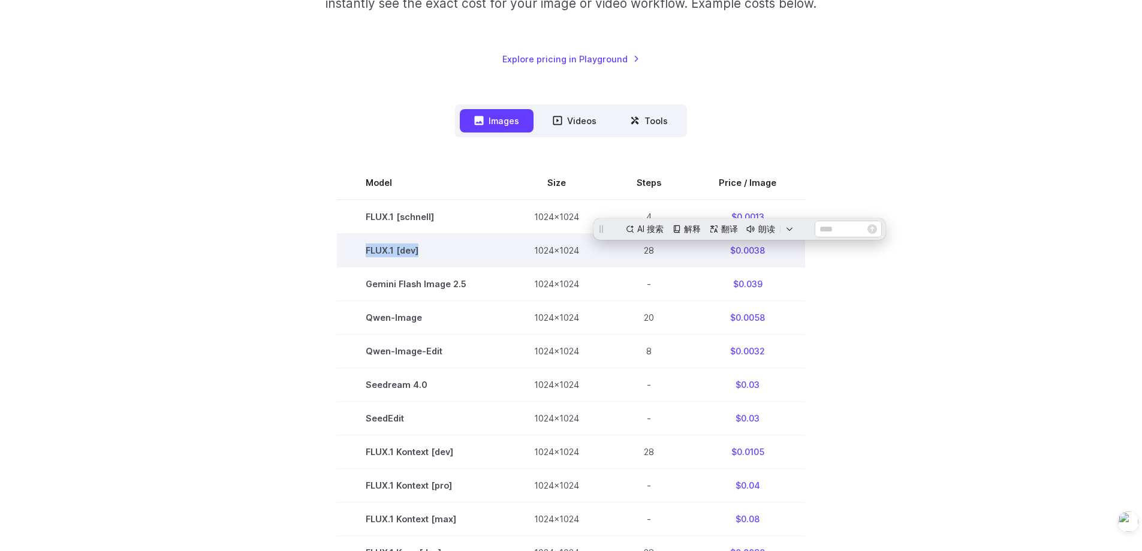
drag, startPoint x: 431, startPoint y: 246, endPoint x: 353, endPoint y: 244, distance: 78.6
click at [353, 244] on td "FLUX.1 [dev]" at bounding box center [421, 250] width 168 height 34
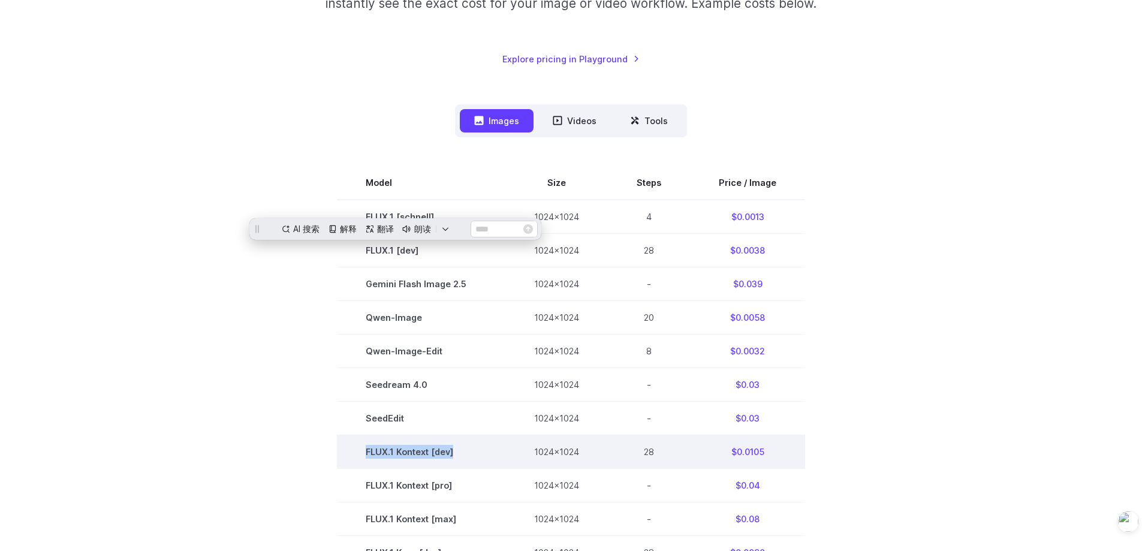
drag, startPoint x: 473, startPoint y: 455, endPoint x: 344, endPoint y: 449, distance: 129.0
click at [344, 449] on td "FLUX.1 Kontext [dev]" at bounding box center [421, 452] width 168 height 34
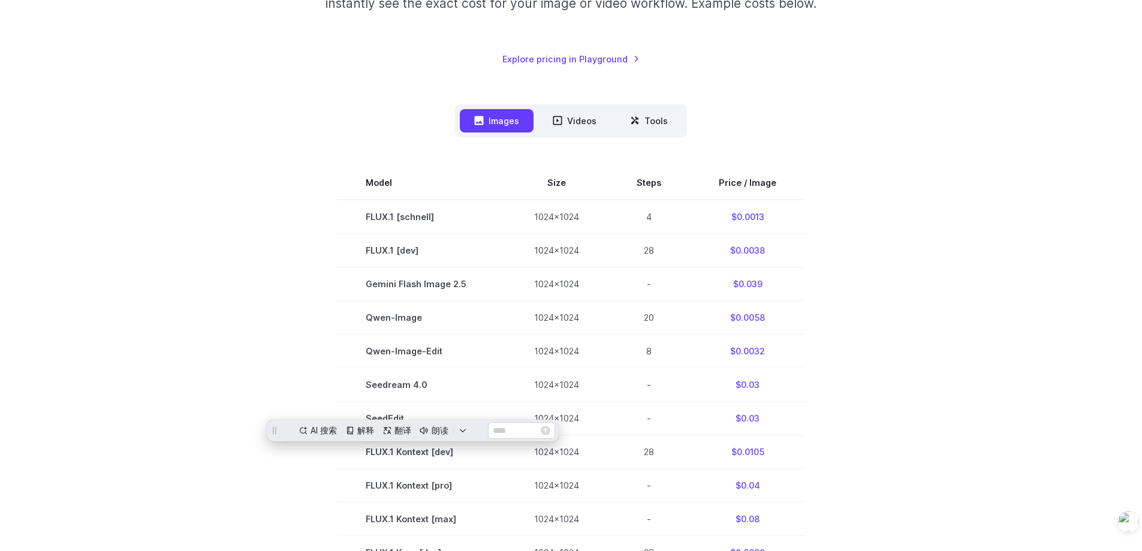
click at [962, 330] on section "Model Size Steps Price / Image FLUX.1 [schnell] 1024x1024 4 $0.0013 FLUX.1 [dev…" at bounding box center [571, 519] width 835 height 706
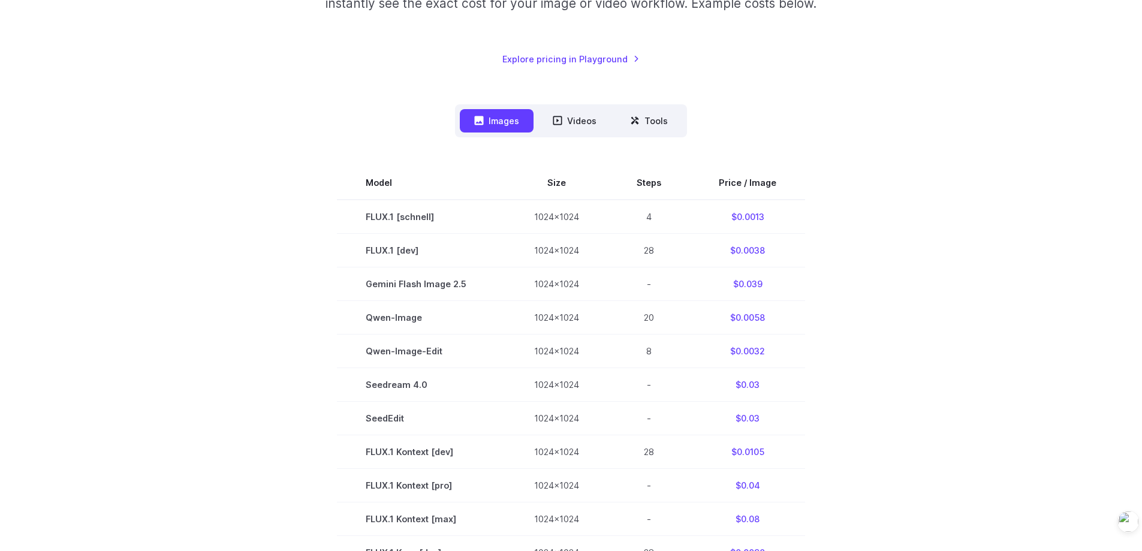
drag, startPoint x: 228, startPoint y: 266, endPoint x: 224, endPoint y: 259, distance: 7.8
click at [227, 263] on section "Model Size Steps Price / Image FLUX.1 [schnell] 1024x1024 4 $0.0013 FLUX.1 [dev…" at bounding box center [571, 519] width 835 height 706
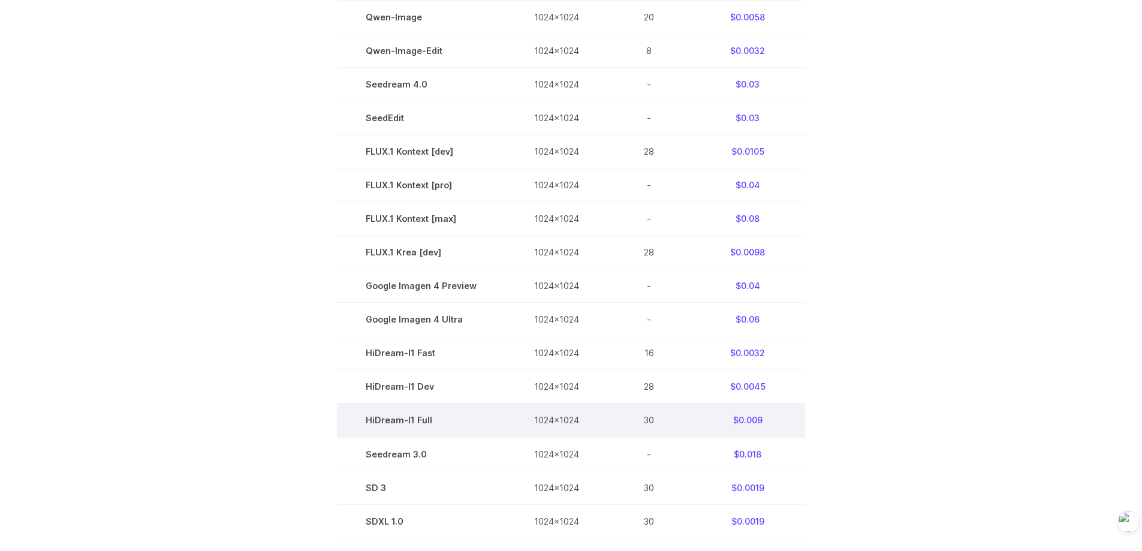
scroll to position [540, 0]
